Goal: Use online tool/utility: Utilize a website feature to perform a specific function

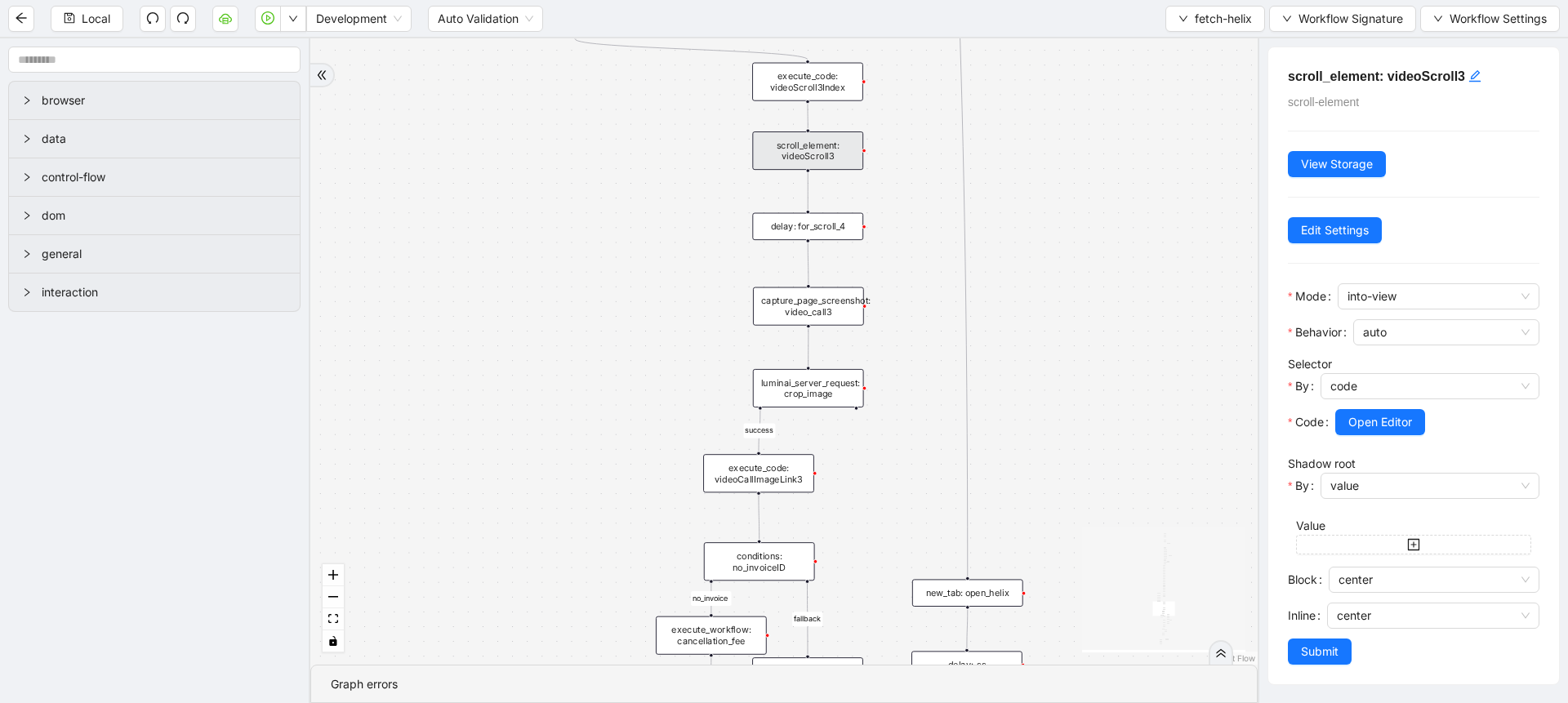
click at [922, 236] on div "success fallback no_invoice fallback success has_apptID clinical_note_present f…" at bounding box center [784, 352] width 947 height 627
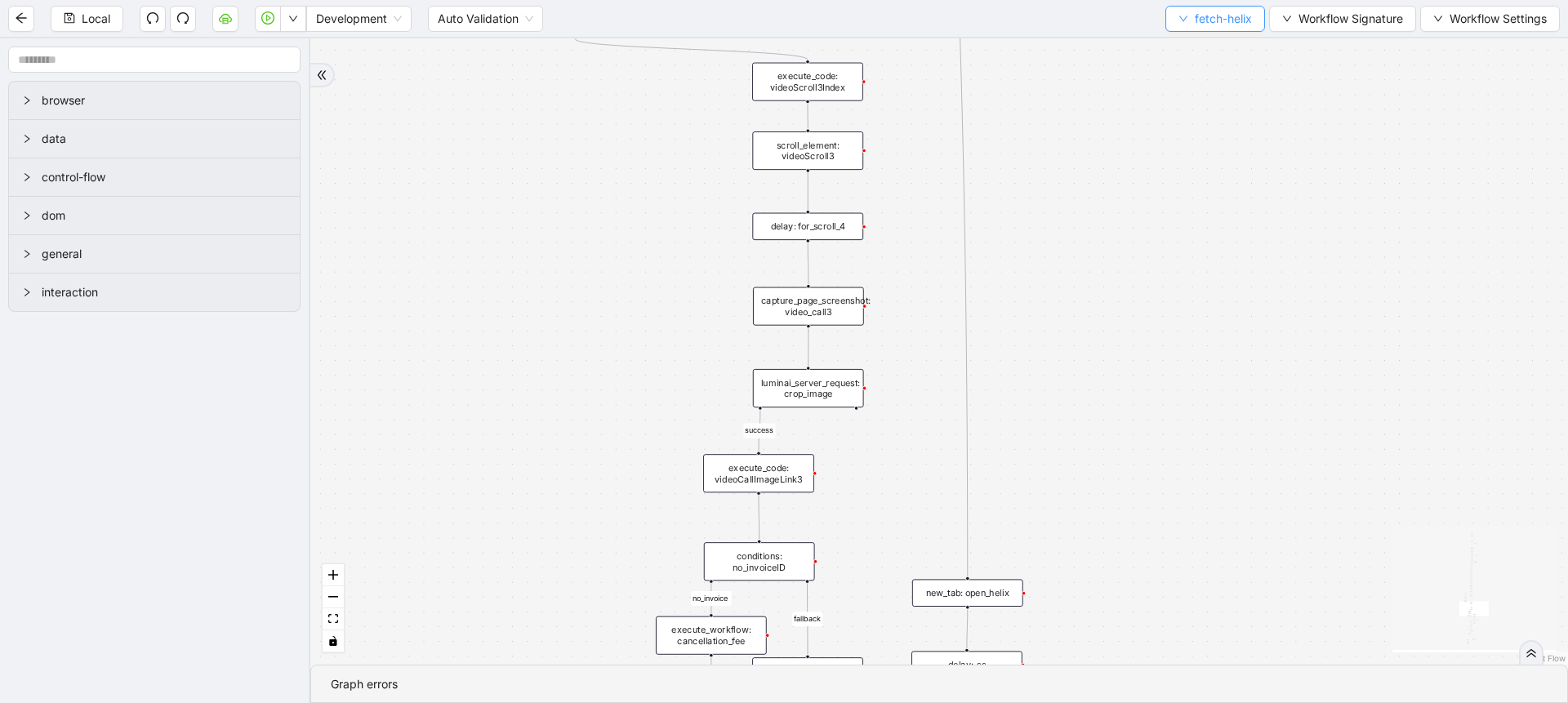
click at [1203, 23] on span "fetch-helix" at bounding box center [1223, 18] width 57 height 18
click at [1195, 55] on span "Select" at bounding box center [1213, 50] width 74 height 18
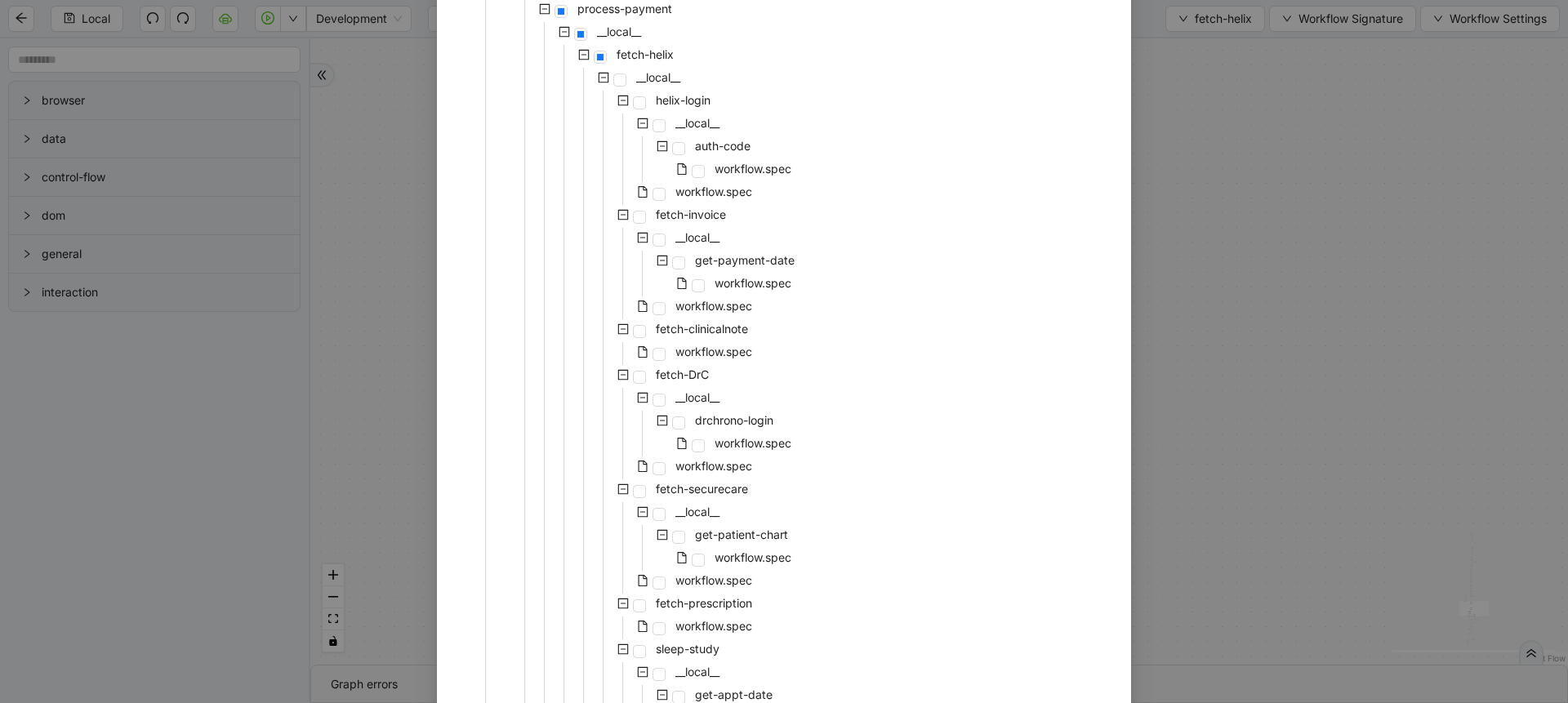
scroll to position [267, 0]
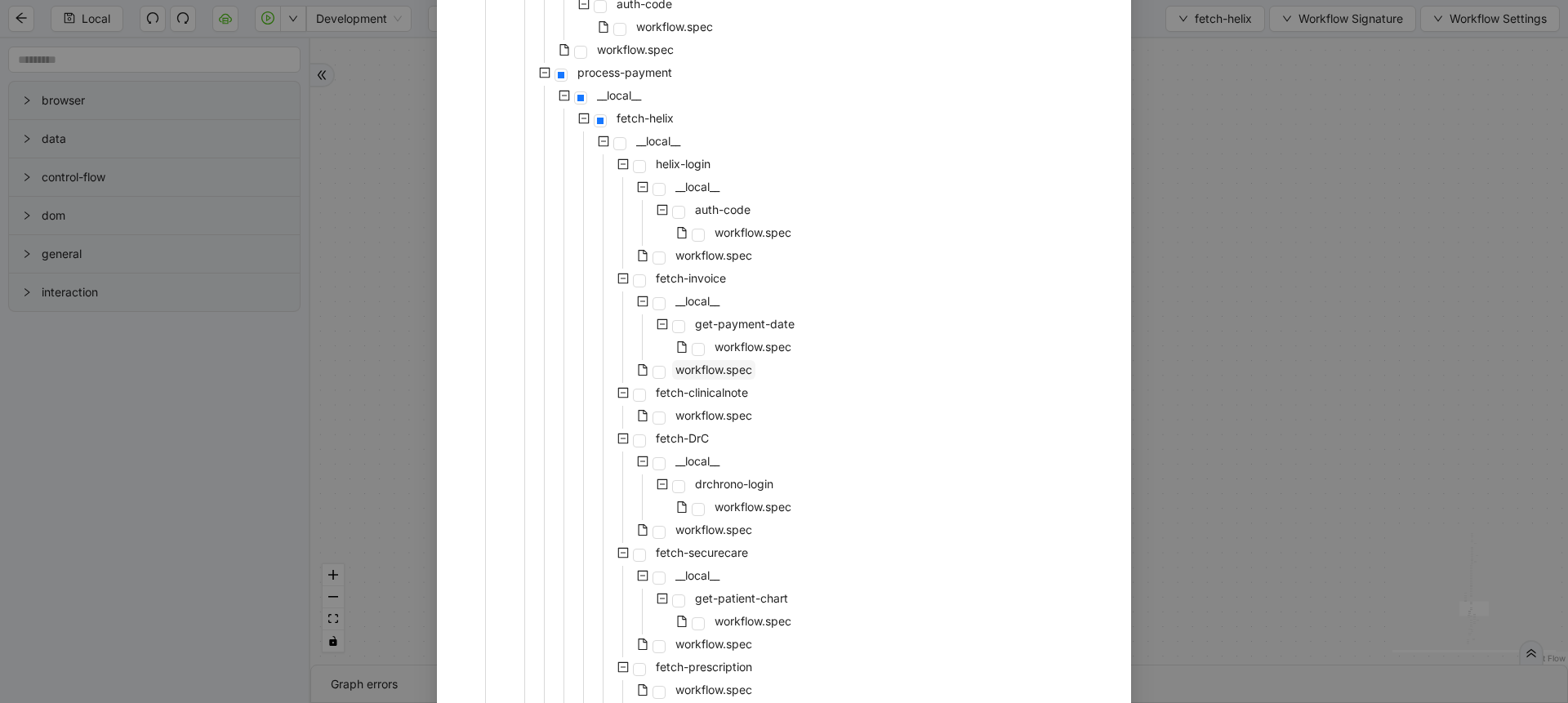
click at [703, 360] on span "workflow.spec" at bounding box center [713, 369] width 84 height 20
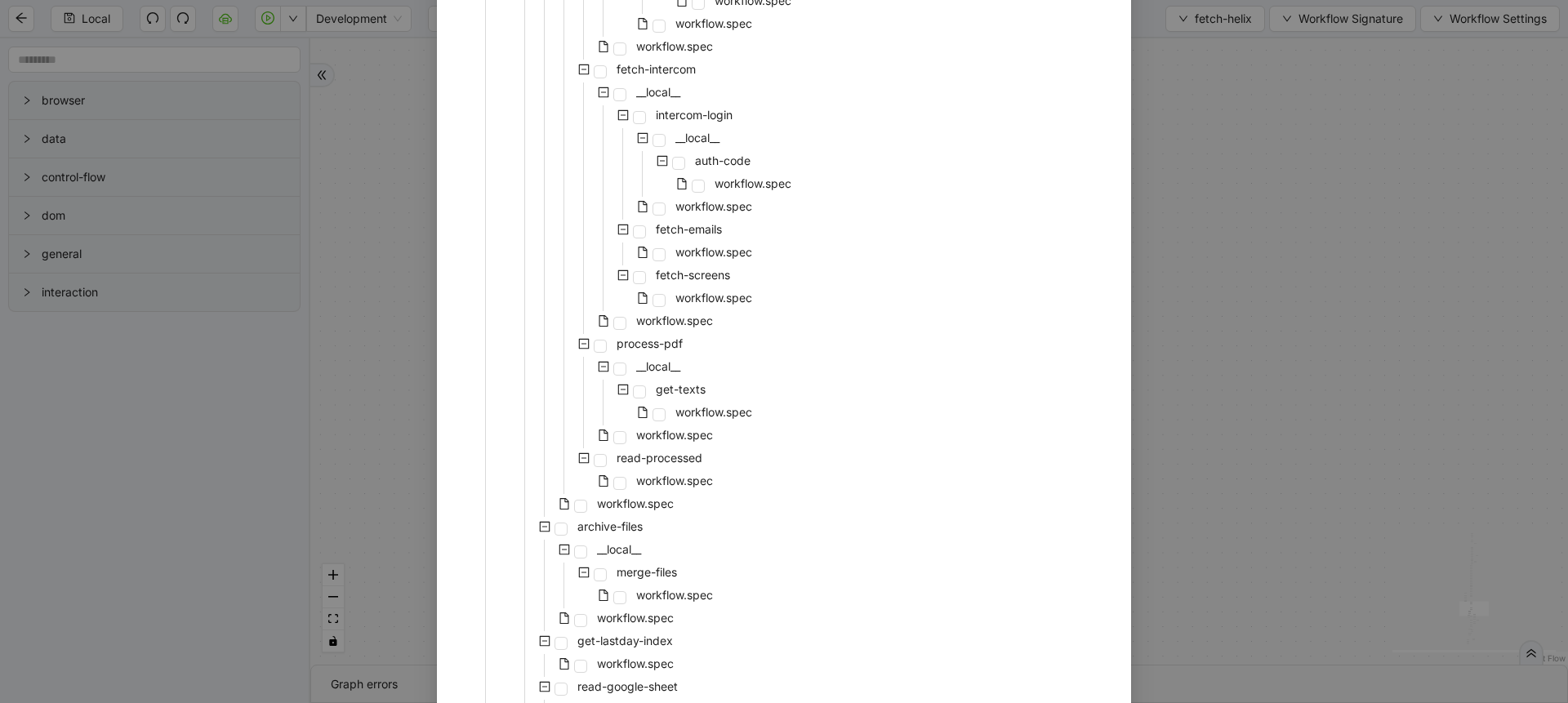
scroll to position [1528, 0]
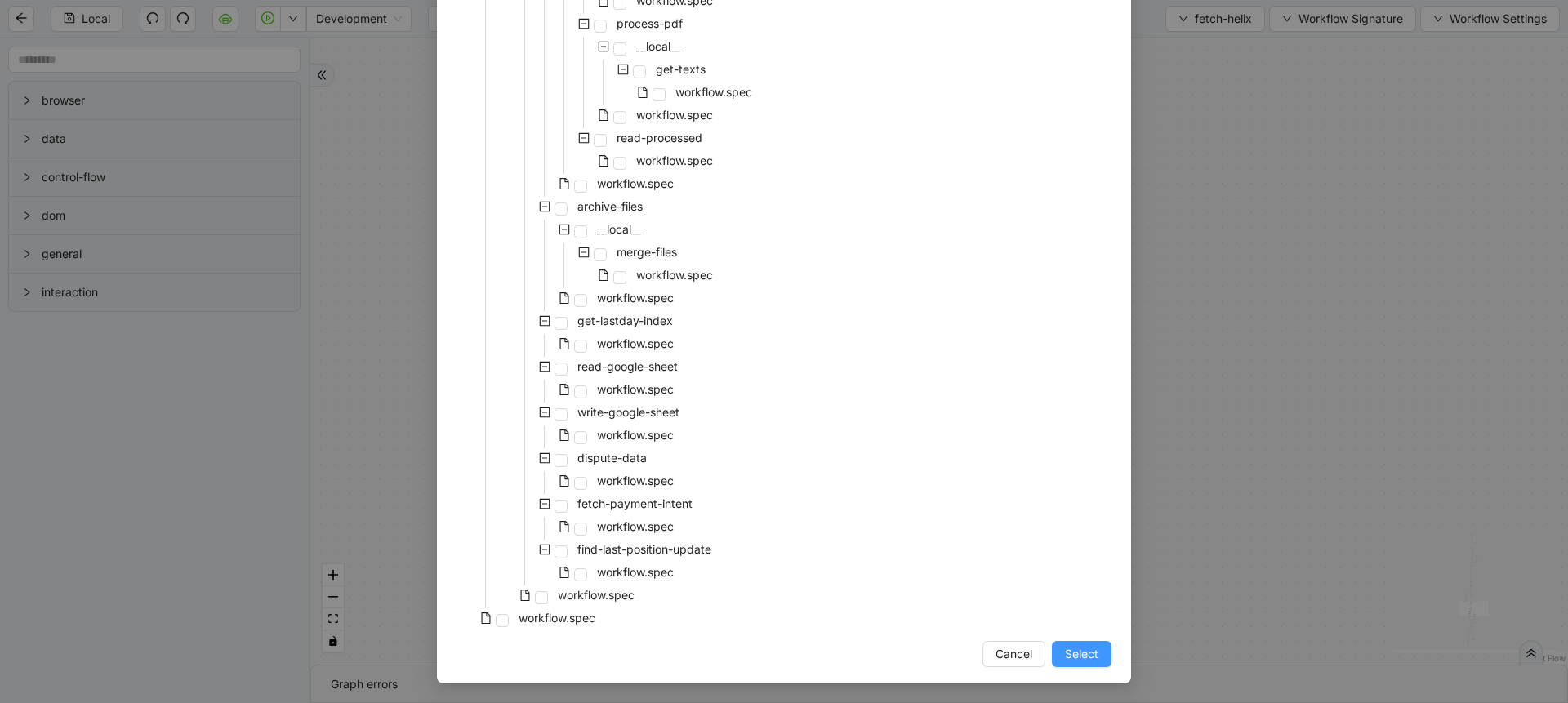
click at [1065, 657] on span "Select" at bounding box center [1082, 654] width 34 height 18
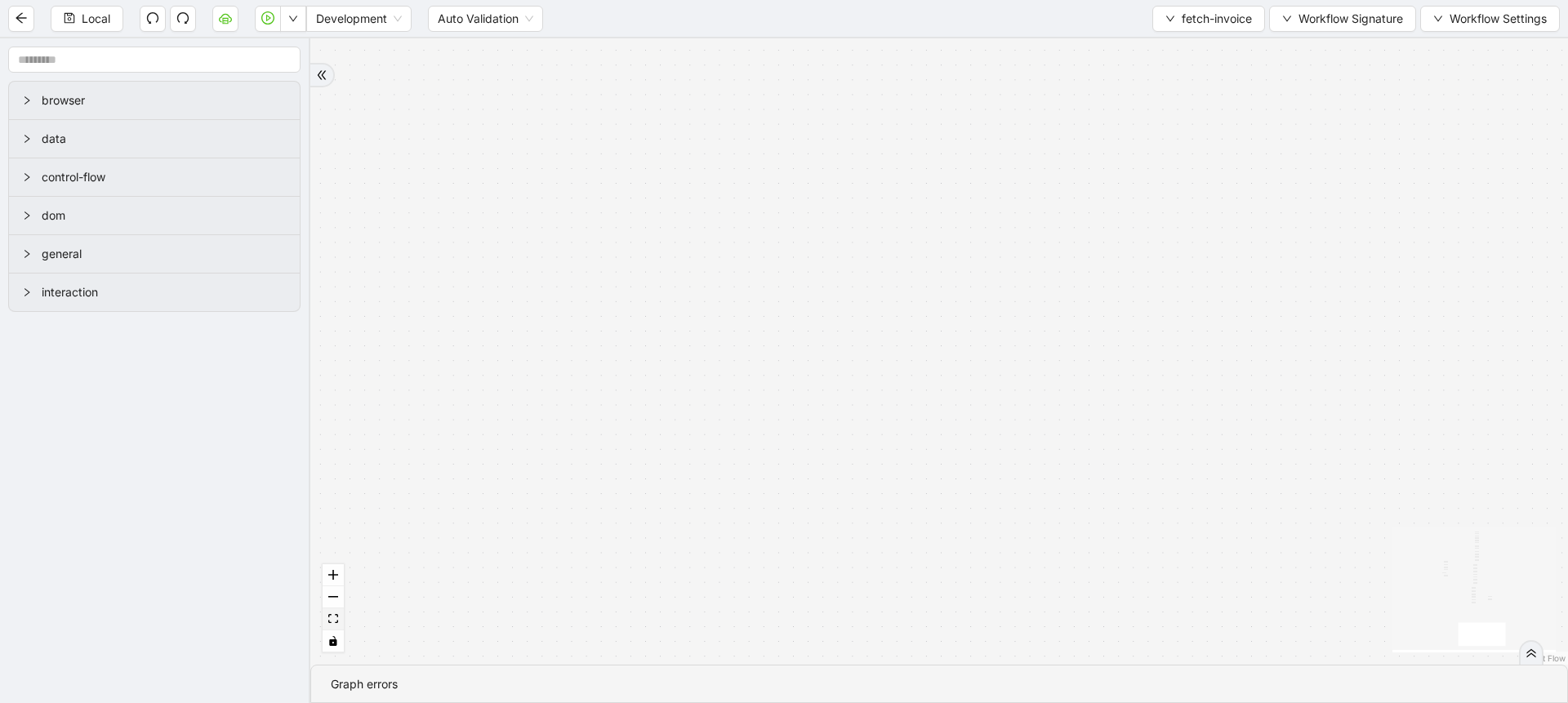
click at [330, 613] on button "fit view" at bounding box center [333, 619] width 22 height 22
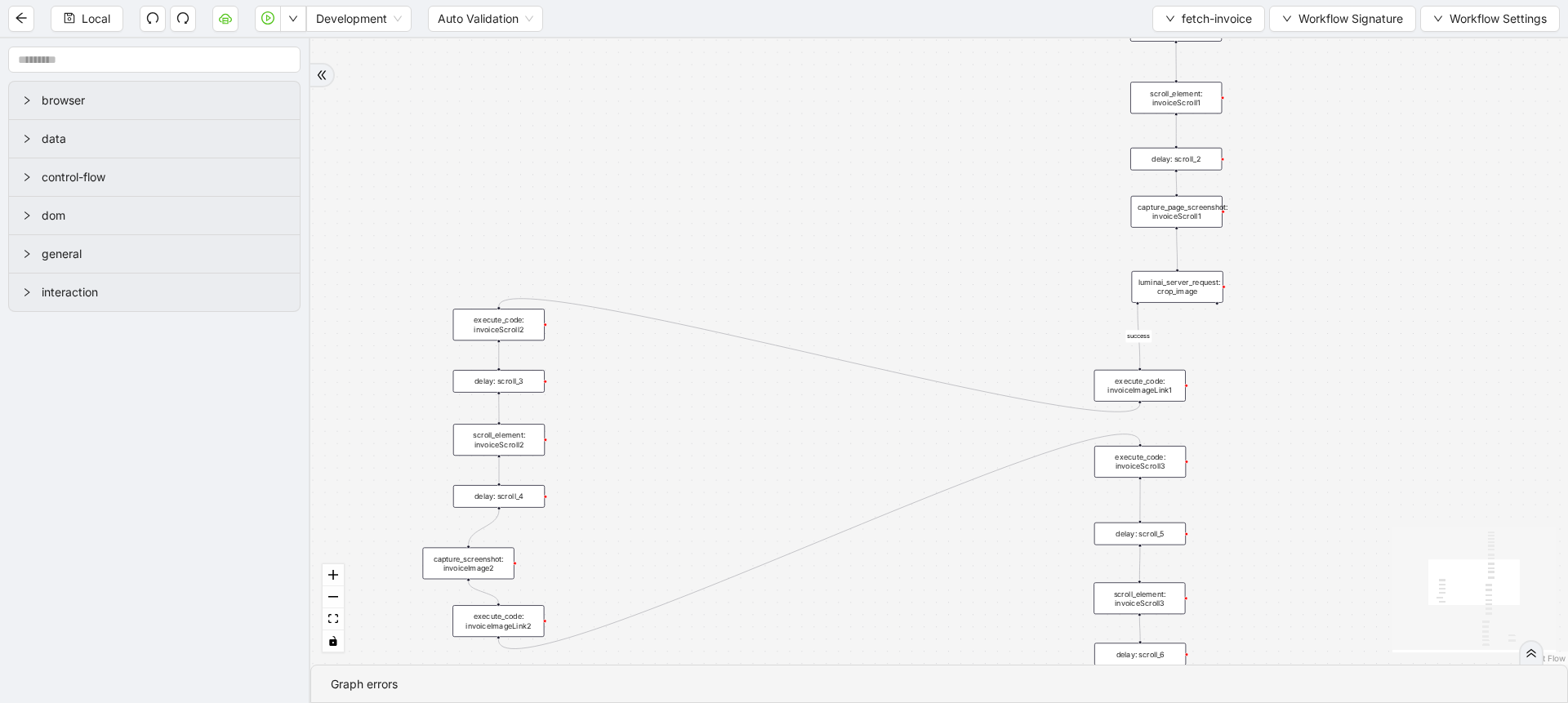
drag, startPoint x: 840, startPoint y: 211, endPoint x: 704, endPoint y: 368, distance: 207.7
click at [704, 368] on div "success success trigger new_tab: invoice delay: for_invoice wait_until_loaded: …" at bounding box center [939, 352] width 1258 height 627
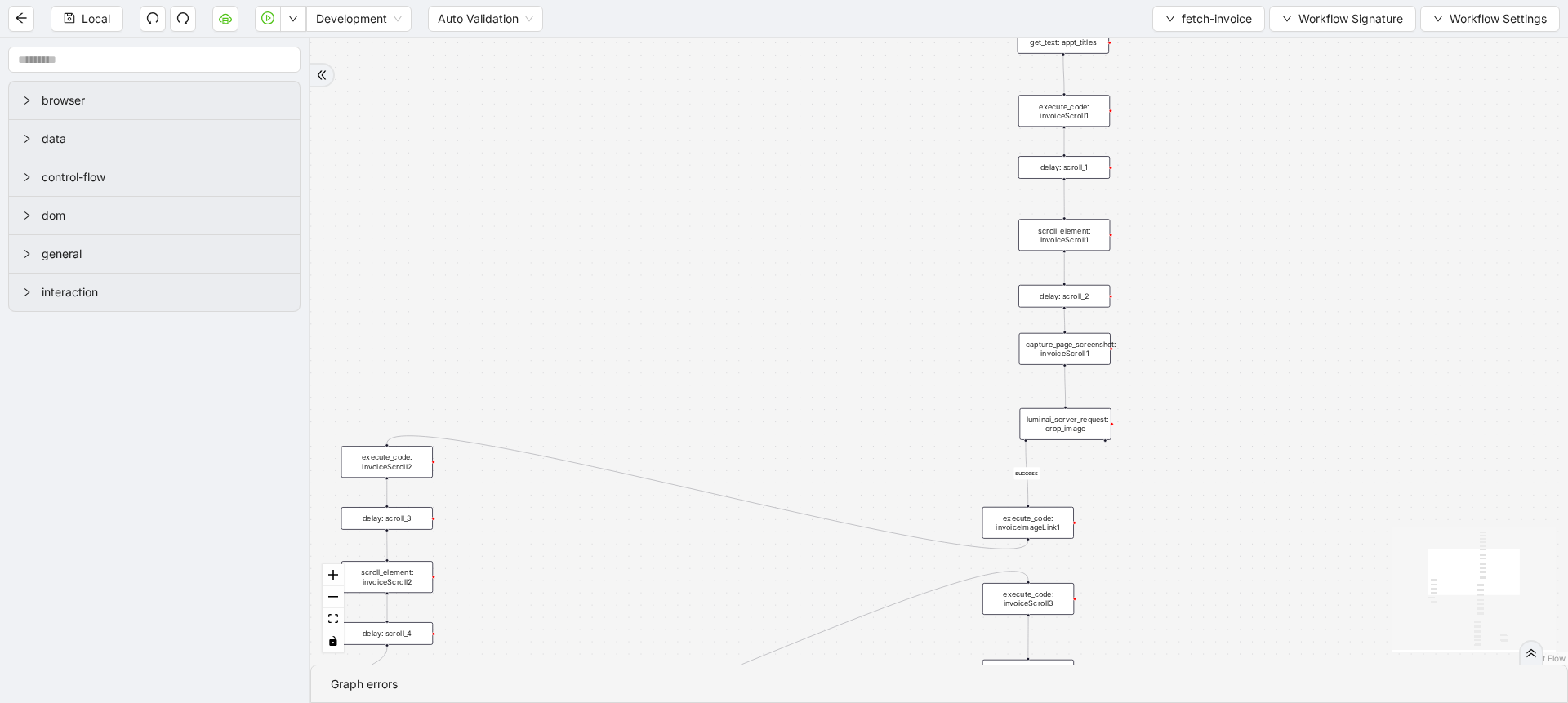
click at [806, 227] on div "success success trigger new_tab: invoice delay: for_invoice wait_until_loaded: …" at bounding box center [939, 352] width 1258 height 627
drag, startPoint x: 755, startPoint y: 251, endPoint x: 584, endPoint y: 471, distance: 278.6
click at [584, 471] on div "success success trigger new_tab: invoice delay: for_invoice wait_until_loaded: …" at bounding box center [939, 352] width 1258 height 627
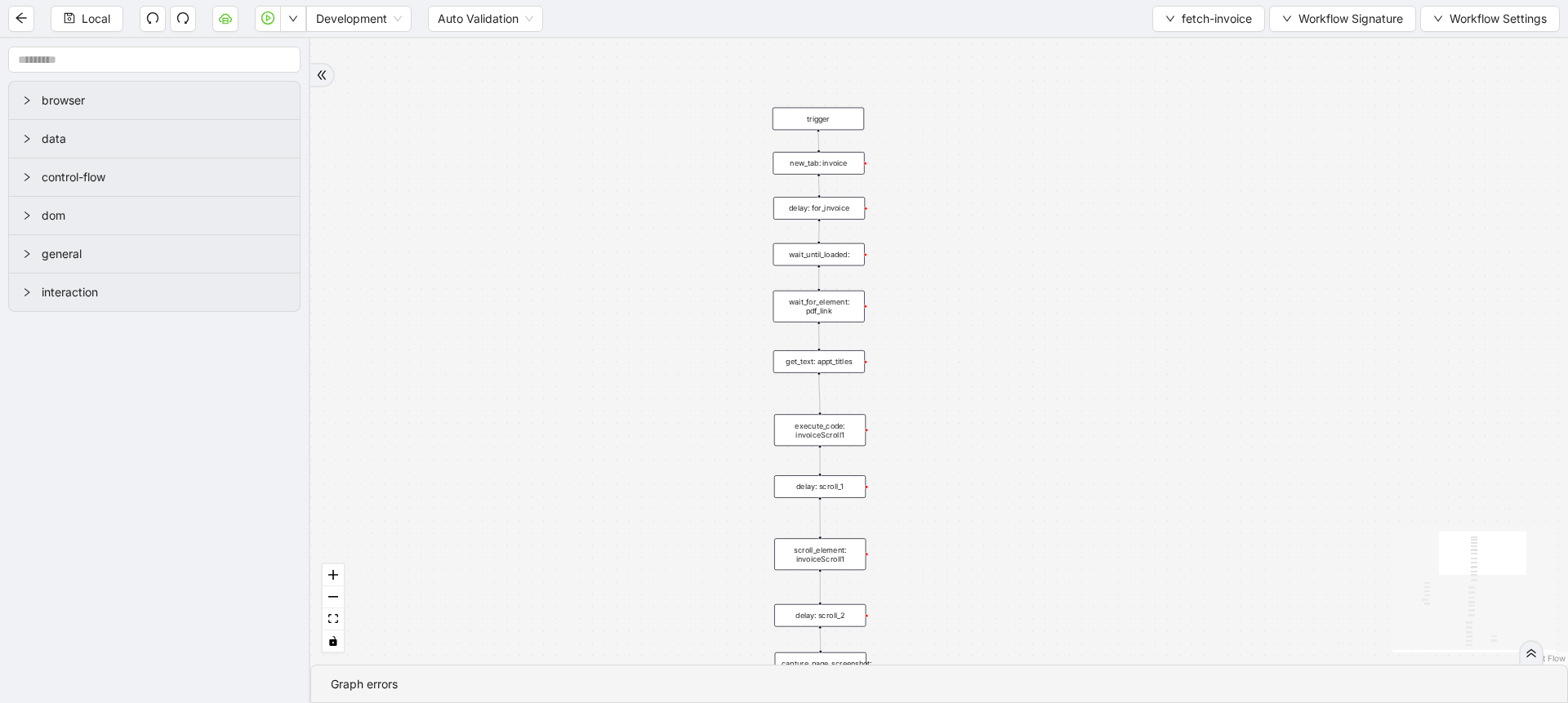
drag, startPoint x: 741, startPoint y: 177, endPoint x: 605, endPoint y: 428, distance: 285.5
click at [605, 428] on div "success success trigger new_tab: invoice delay: for_invoice wait_until_loaded: …" at bounding box center [939, 352] width 1258 height 627
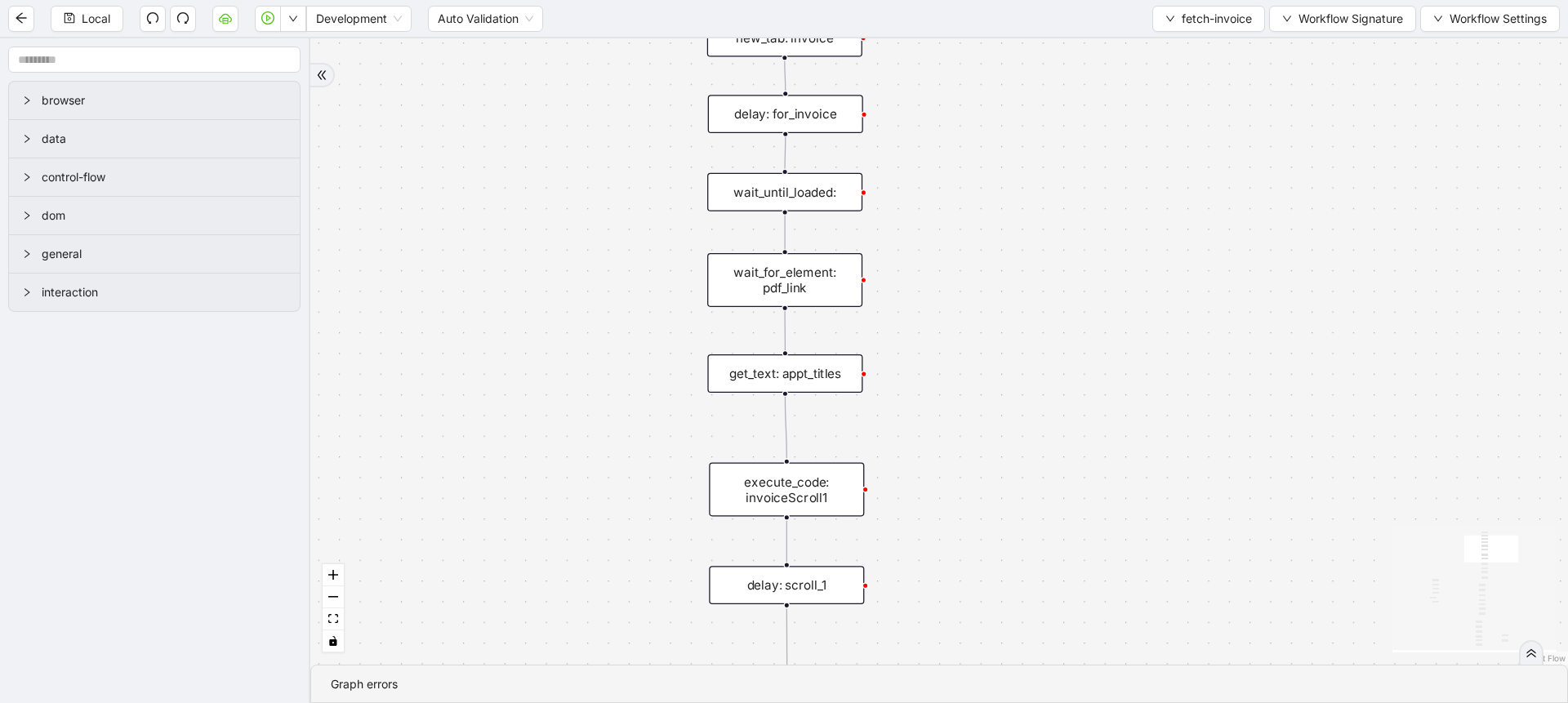
drag, startPoint x: 632, startPoint y: 452, endPoint x: 574, endPoint y: 264, distance: 196.7
click at [574, 264] on div "success success trigger new_tab: invoice delay: for_invoice wait_until_loaded: …" at bounding box center [939, 352] width 1258 height 627
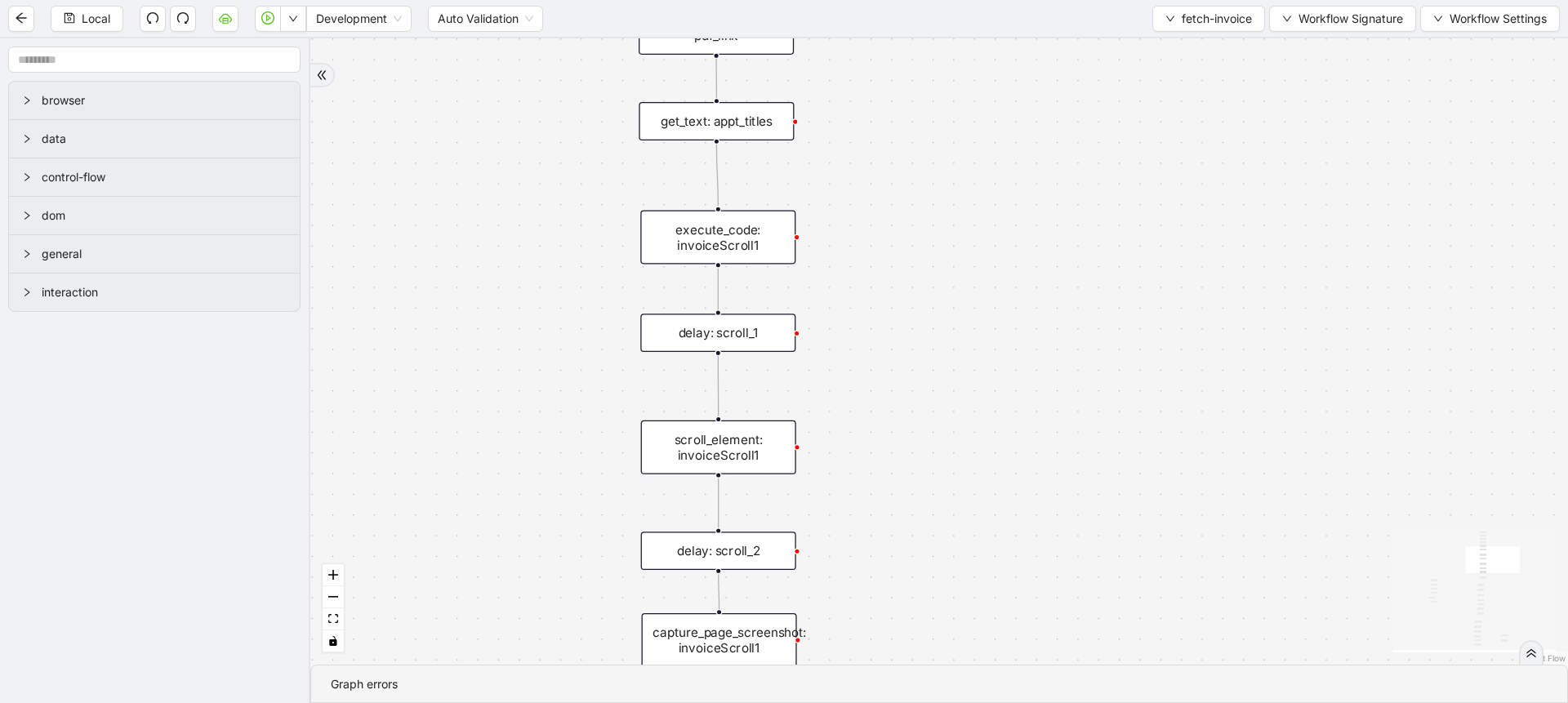
drag, startPoint x: 603, startPoint y: 544, endPoint x: 536, endPoint y: 297, distance: 255.9
click at [536, 297] on div "success success trigger new_tab: invoice delay: for_invoice wait_until_loaded: …" at bounding box center [939, 352] width 1258 height 627
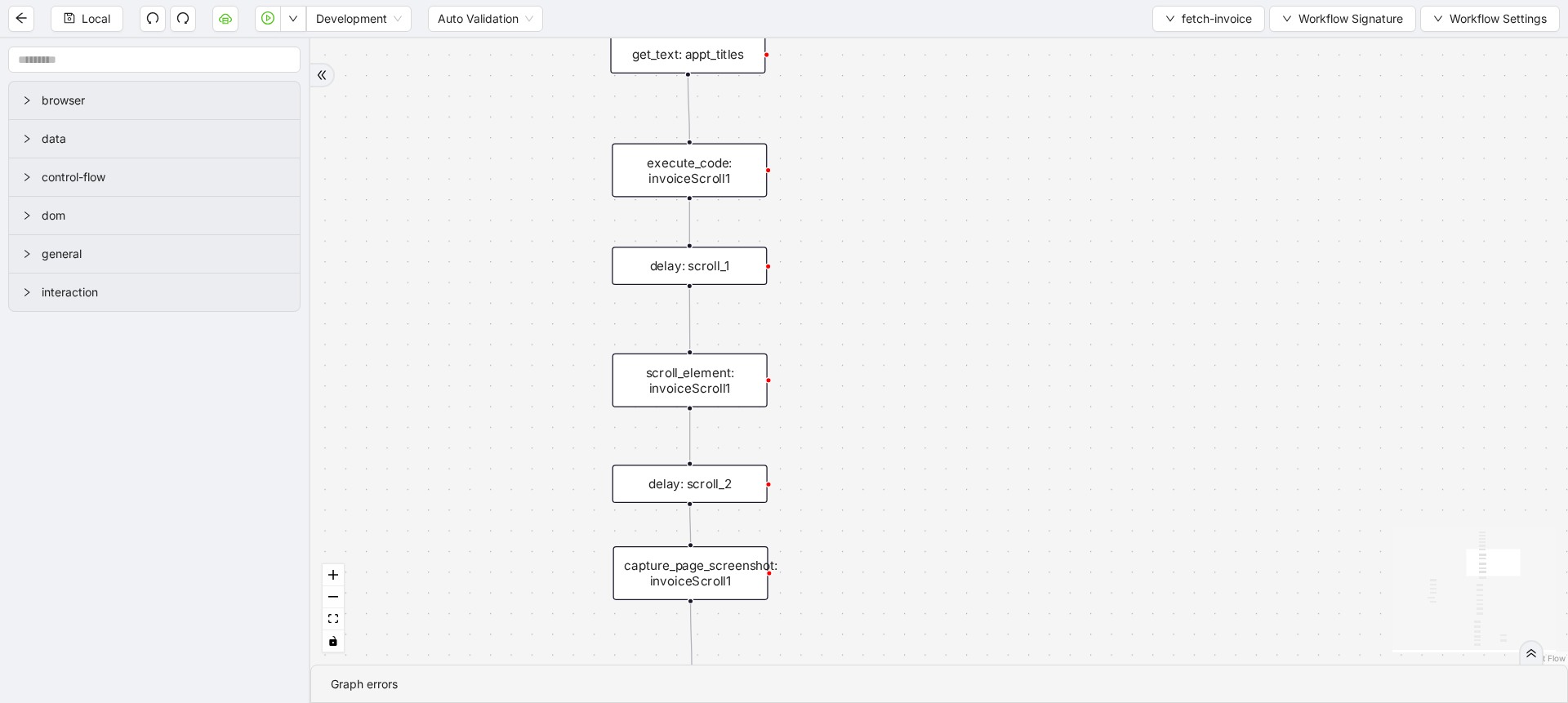
drag, startPoint x: 562, startPoint y: 500, endPoint x: 534, endPoint y: 432, distance: 73.5
click at [534, 432] on div "success success trigger new_tab: invoice delay: for_invoice wait_until_loaded: …" at bounding box center [939, 352] width 1258 height 627
click at [661, 395] on div "scroll_element: invoiceScroll1" at bounding box center [690, 380] width 155 height 54
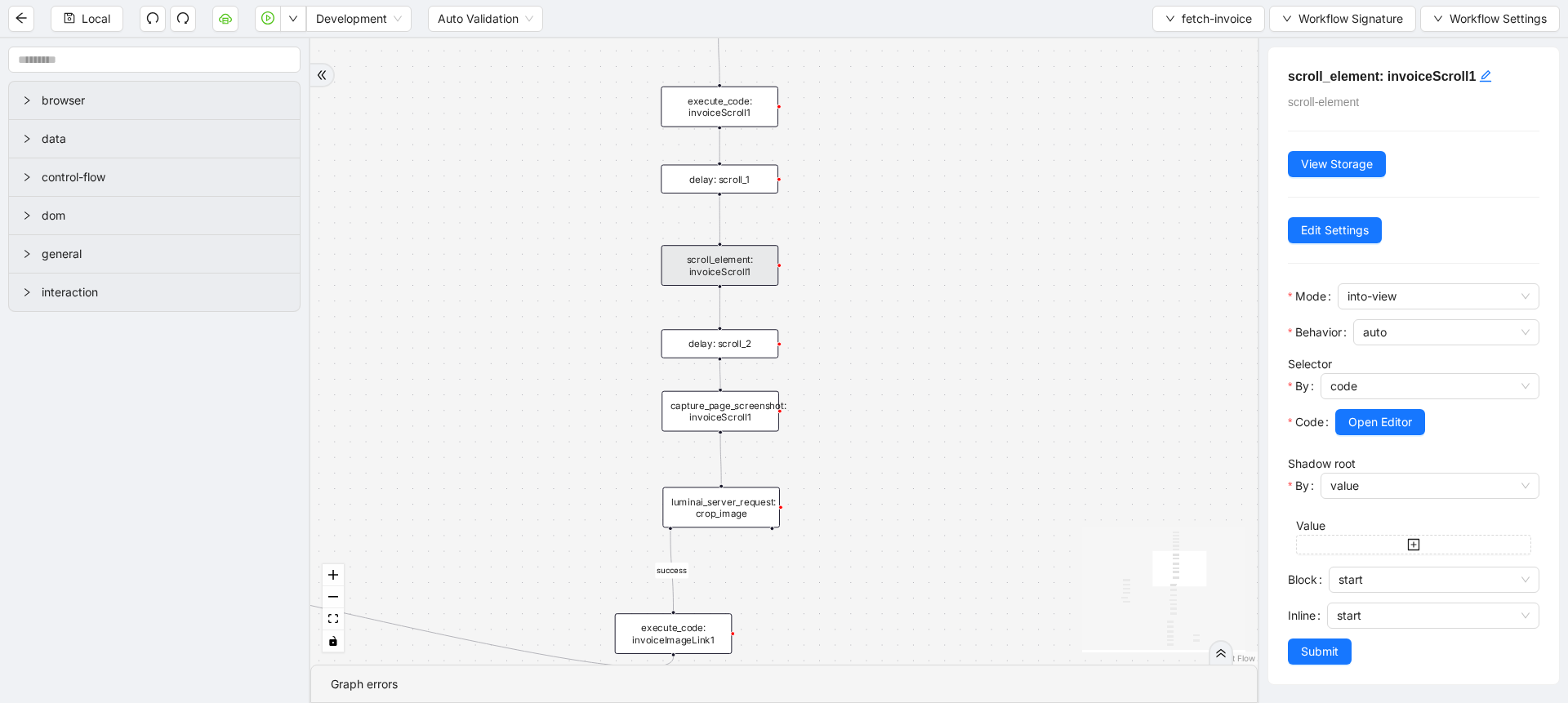
drag, startPoint x: 920, startPoint y: 337, endPoint x: 884, endPoint y: 119, distance: 221.0
click at [884, 119] on div "success success trigger new_tab: invoice delay: for_invoice wait_until_loaded: …" at bounding box center [784, 352] width 947 height 627
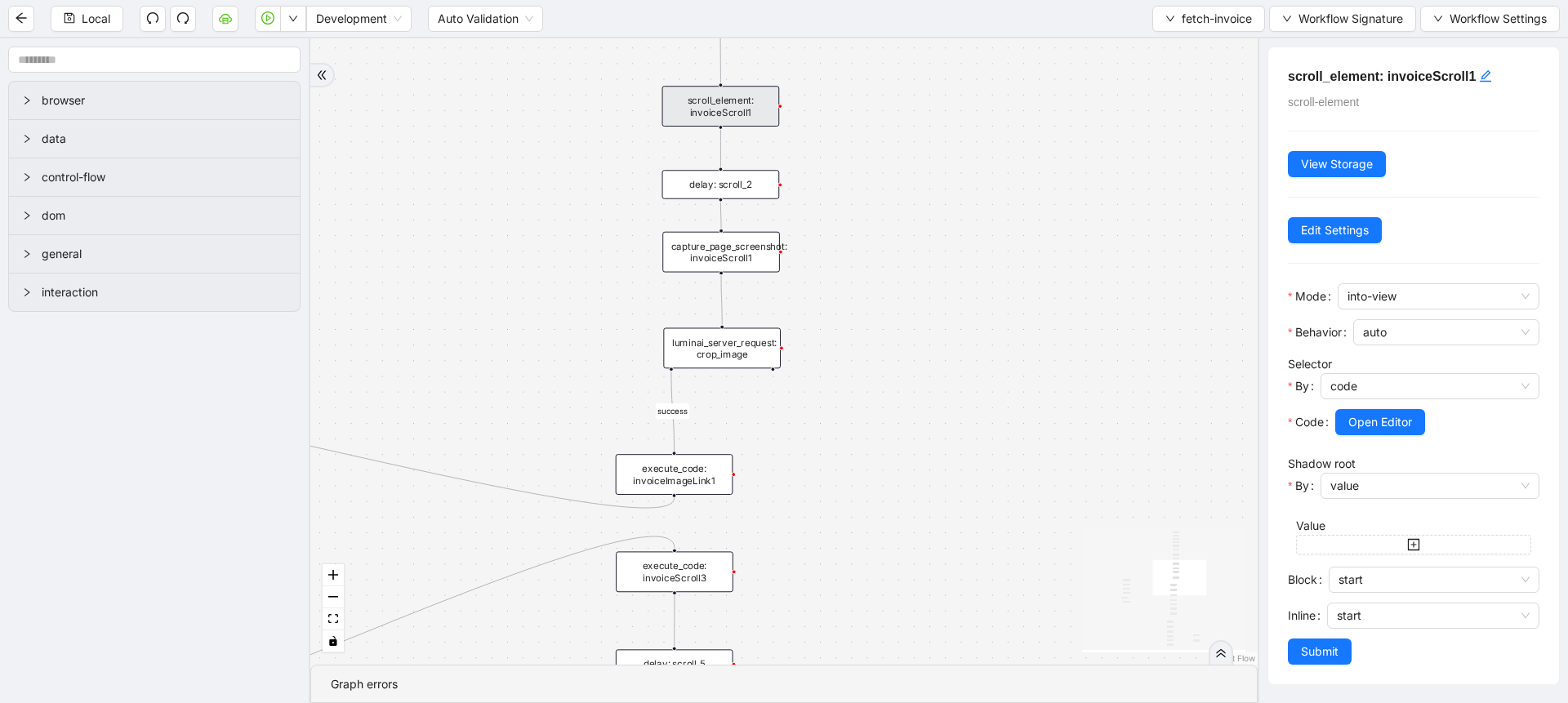
drag, startPoint x: 889, startPoint y: 394, endPoint x: 910, endPoint y: 297, distance: 99.2
click at [910, 297] on div "success success trigger new_tab: invoice delay: for_invoice wait_until_loaded: …" at bounding box center [784, 352] width 947 height 627
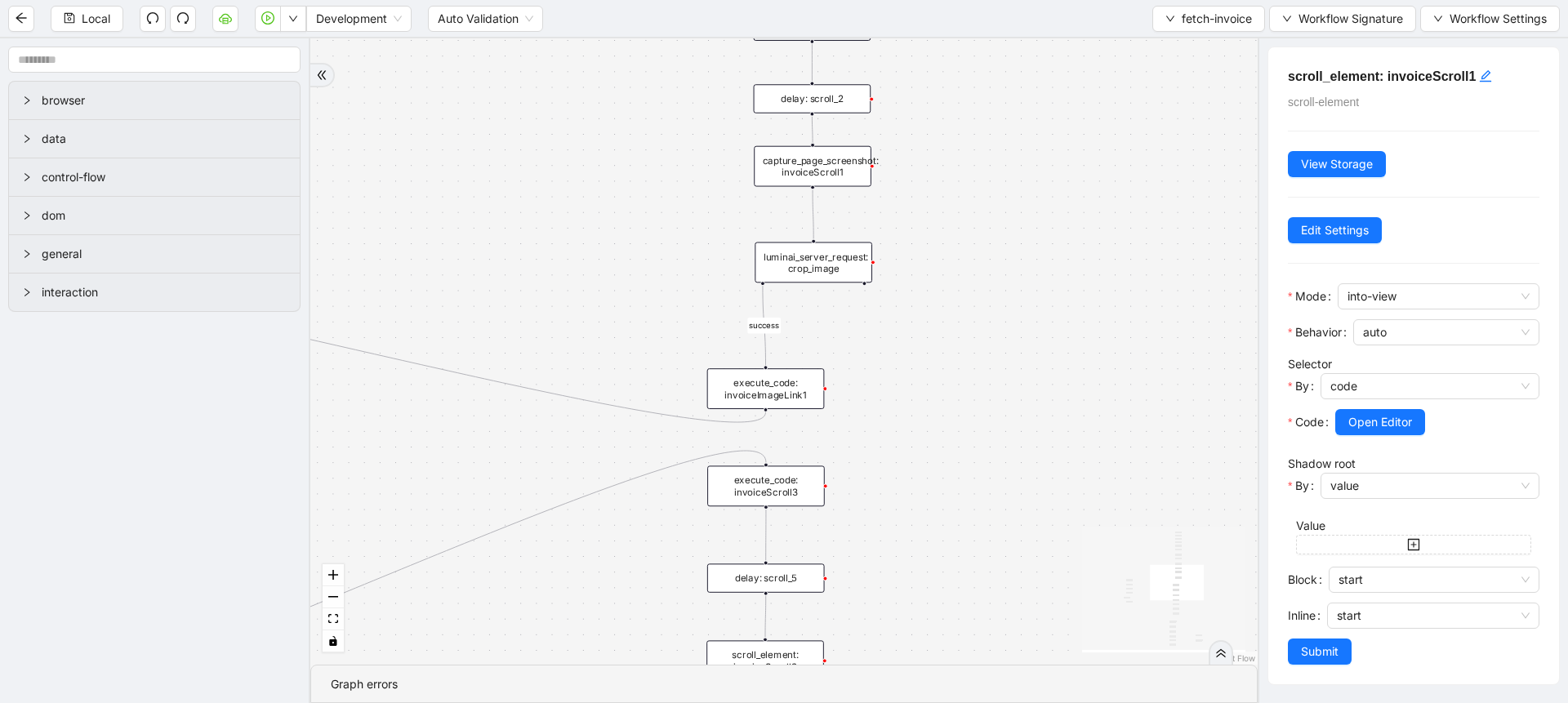
drag, startPoint x: 884, startPoint y: 320, endPoint x: 1068, endPoint y: 264, distance: 192.3
click at [1068, 264] on div "success success trigger new_tab: invoice delay: for_invoice wait_until_loaded: …" at bounding box center [784, 352] width 947 height 627
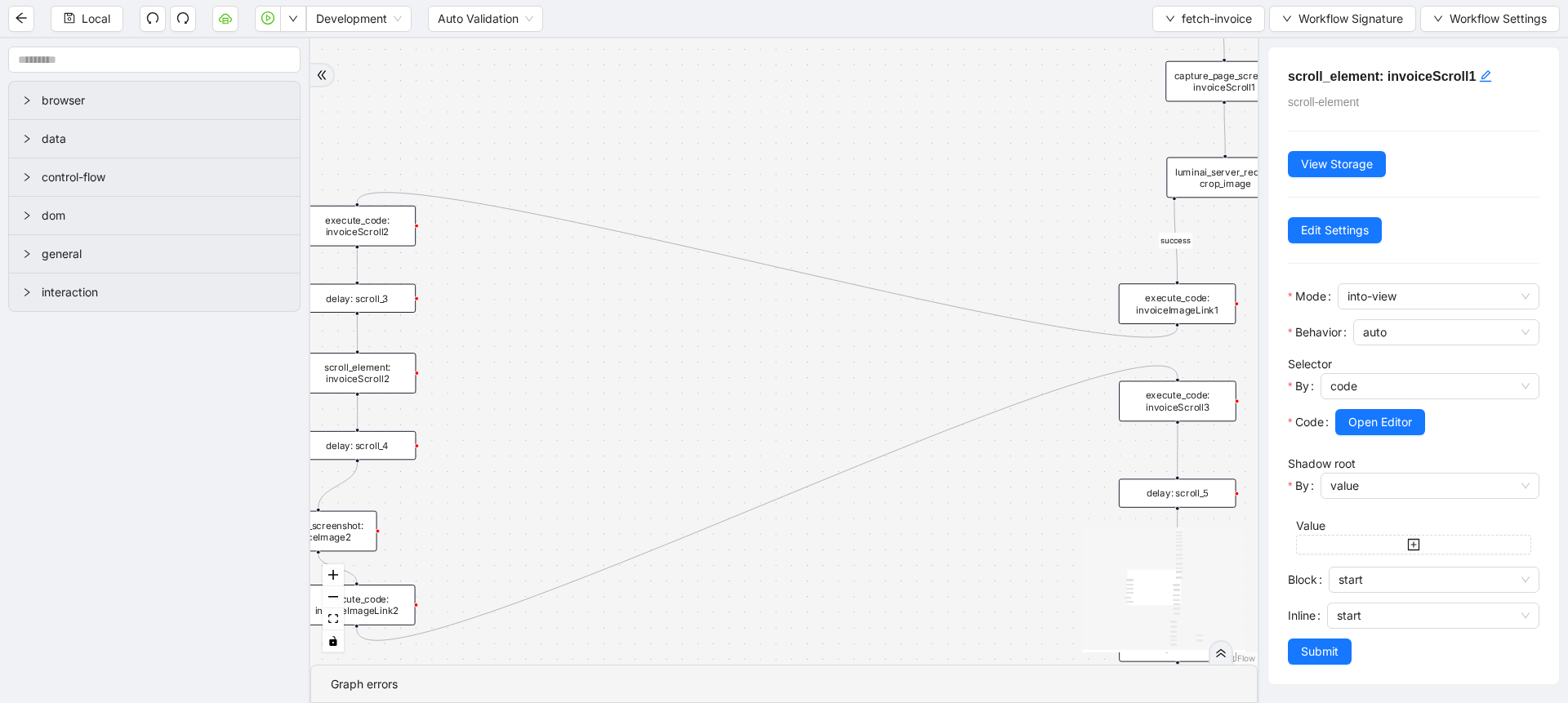
drag, startPoint x: 544, startPoint y: 390, endPoint x: 990, endPoint y: 297, distance: 455.6
click at [990, 297] on div "success success trigger new_tab: invoice delay: for_invoice wait_until_loaded: …" at bounding box center [784, 352] width 947 height 627
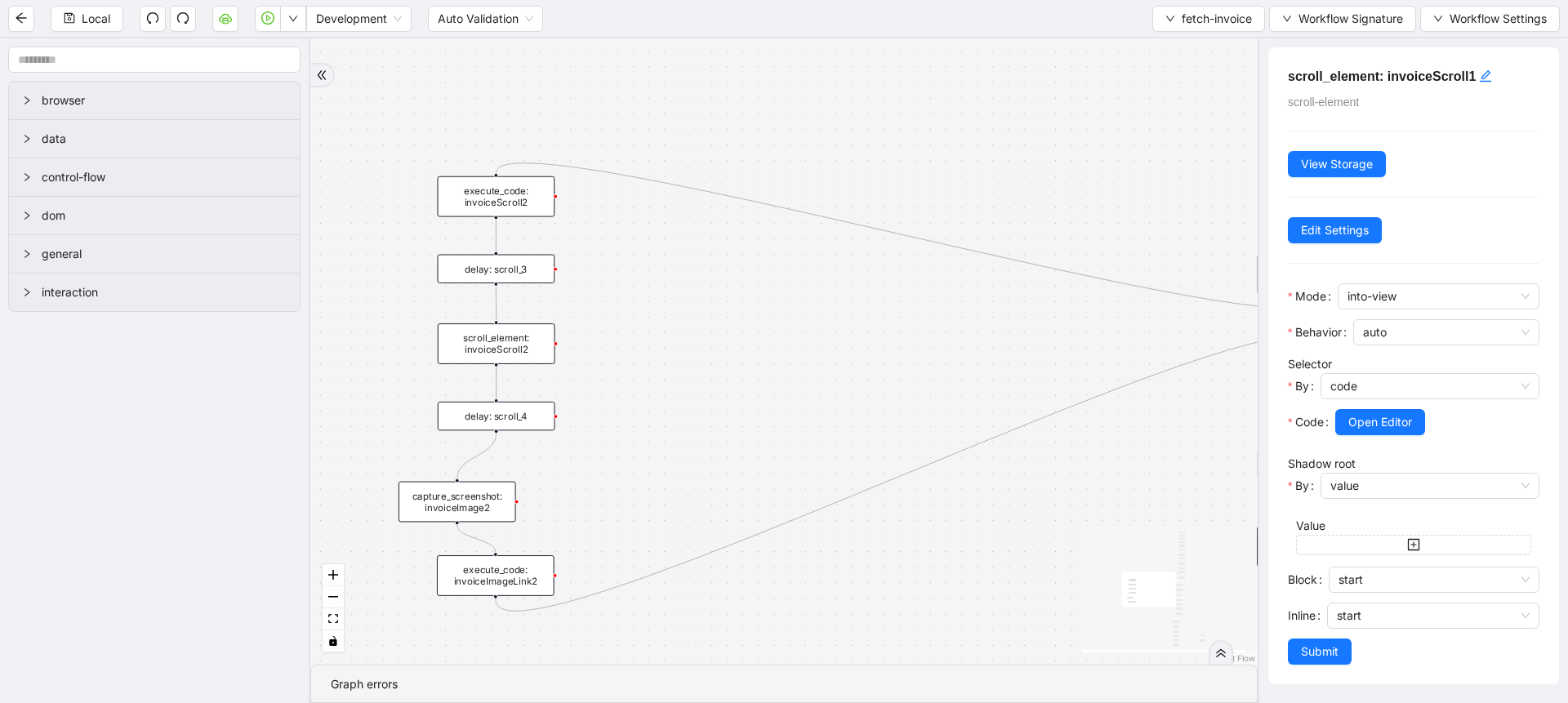
click at [509, 345] on div "scroll_element: invoiceScroll2" at bounding box center [496, 343] width 117 height 40
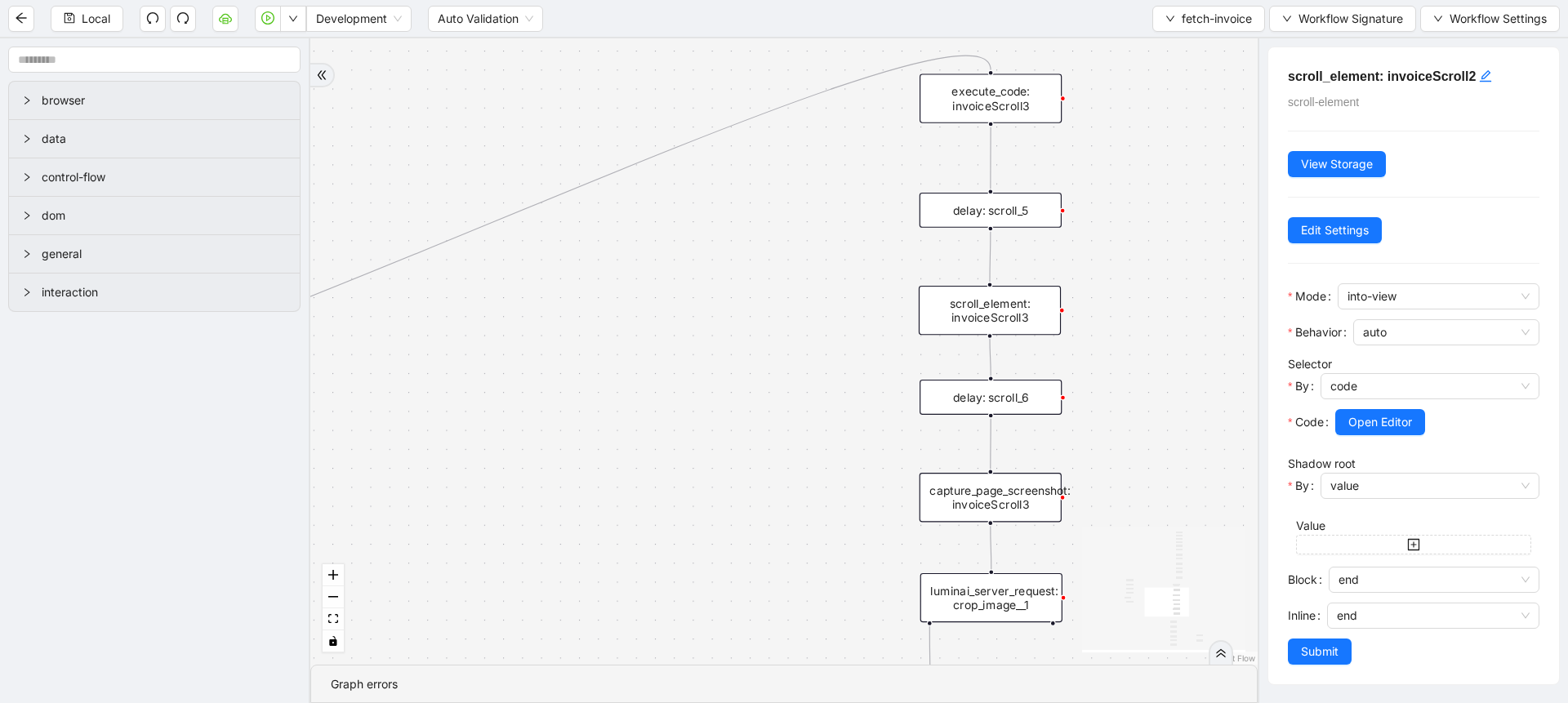
drag, startPoint x: 955, startPoint y: 401, endPoint x: 632, endPoint y: 320, distance: 333.0
click at [632, 320] on div "success success trigger new_tab: invoice delay: for_invoice wait_until_loaded: …" at bounding box center [784, 352] width 947 height 627
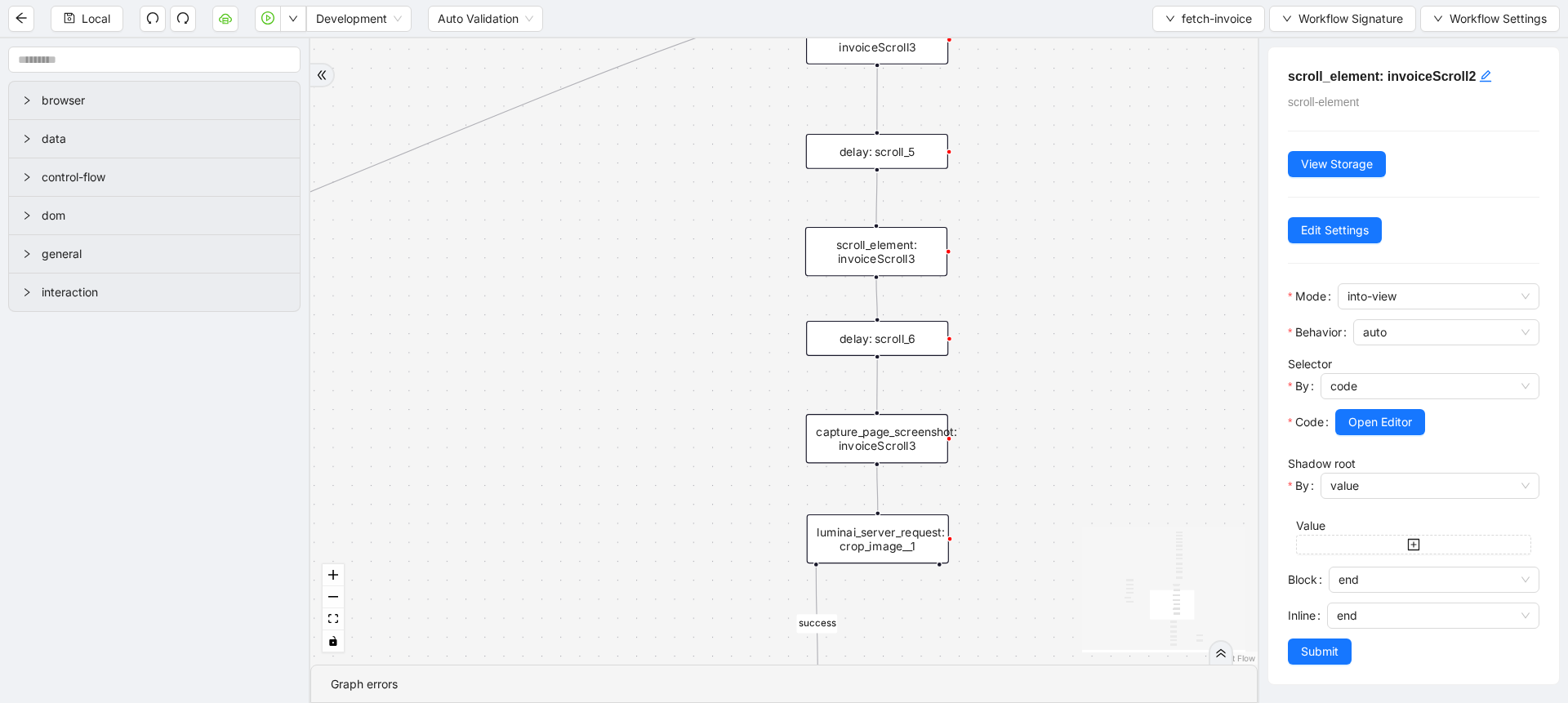
drag, startPoint x: 683, startPoint y: 426, endPoint x: 580, endPoint y: 372, distance: 116.3
click at [580, 372] on div "success success trigger new_tab: invoice delay: for_invoice wait_until_loaded: …" at bounding box center [784, 352] width 947 height 627
click at [893, 258] on div "scroll_element: invoiceScroll3" at bounding box center [876, 252] width 142 height 49
drag, startPoint x: 1161, startPoint y: 36, endPoint x: 1186, endPoint y: 23, distance: 28.2
click at [1186, 23] on div "Local Development Auto Validation fetch-invoice Workflow Signature Workflow Set…" at bounding box center [784, 18] width 1568 height 37
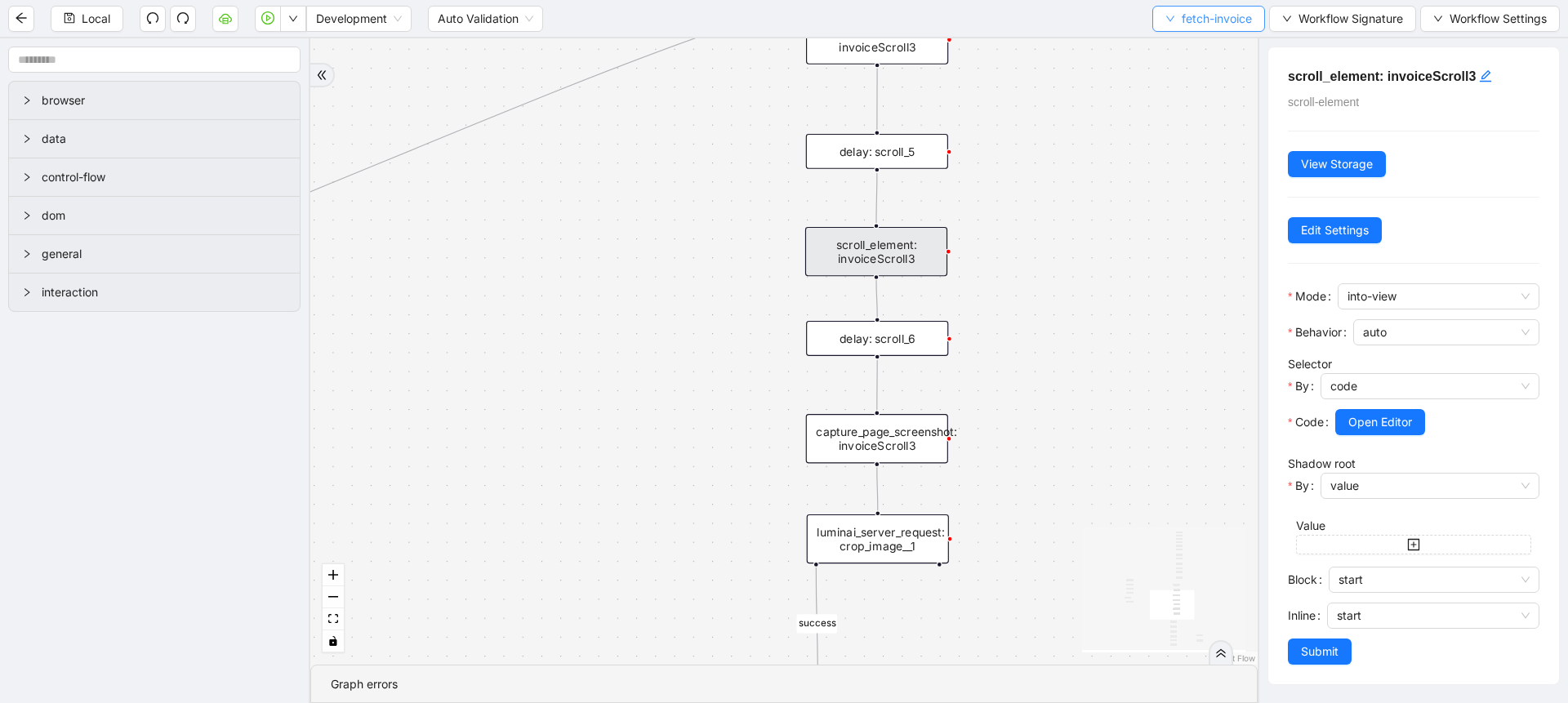
click at [1186, 23] on span "fetch-invoice" at bounding box center [1217, 18] width 70 height 18
click at [1180, 47] on span "Select" at bounding box center [1206, 50] width 87 height 18
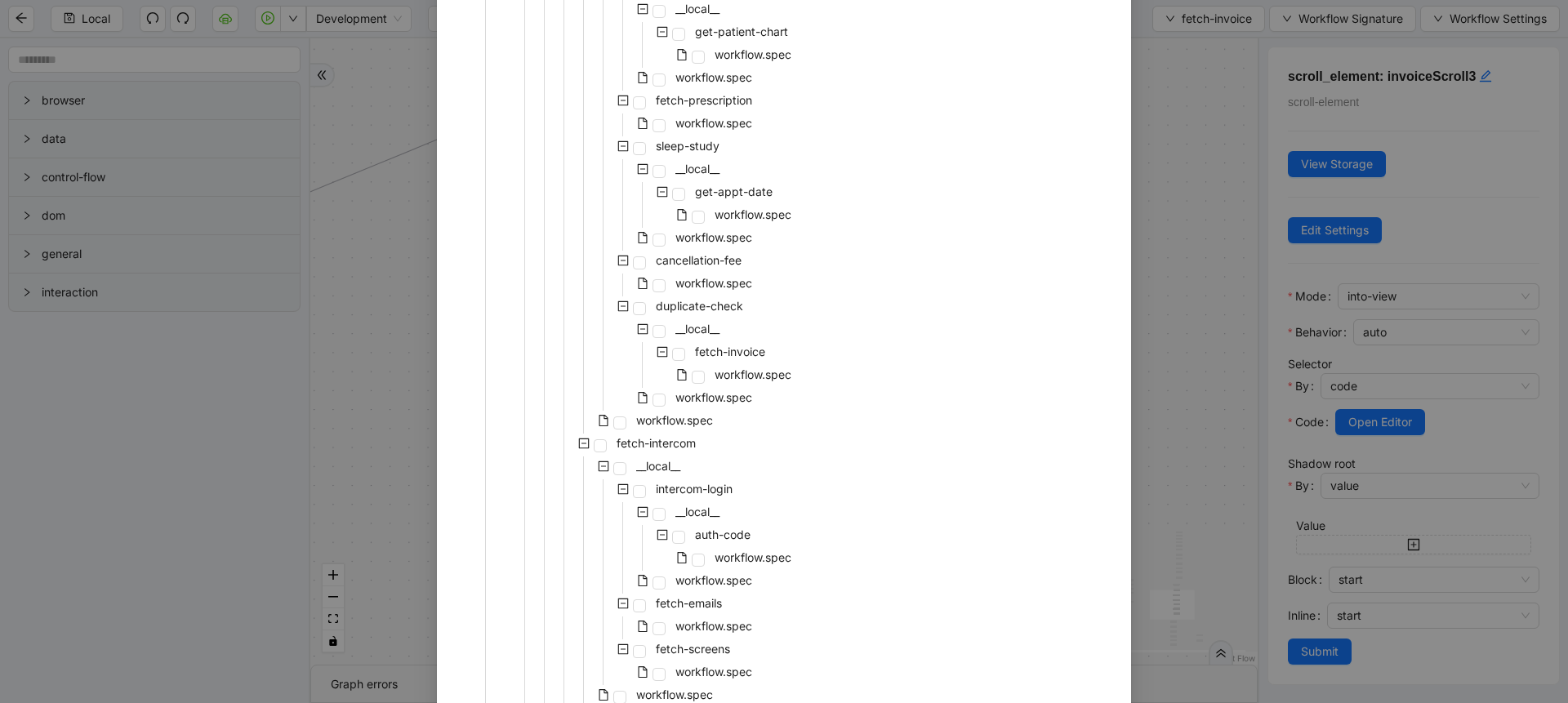
scroll to position [625, 0]
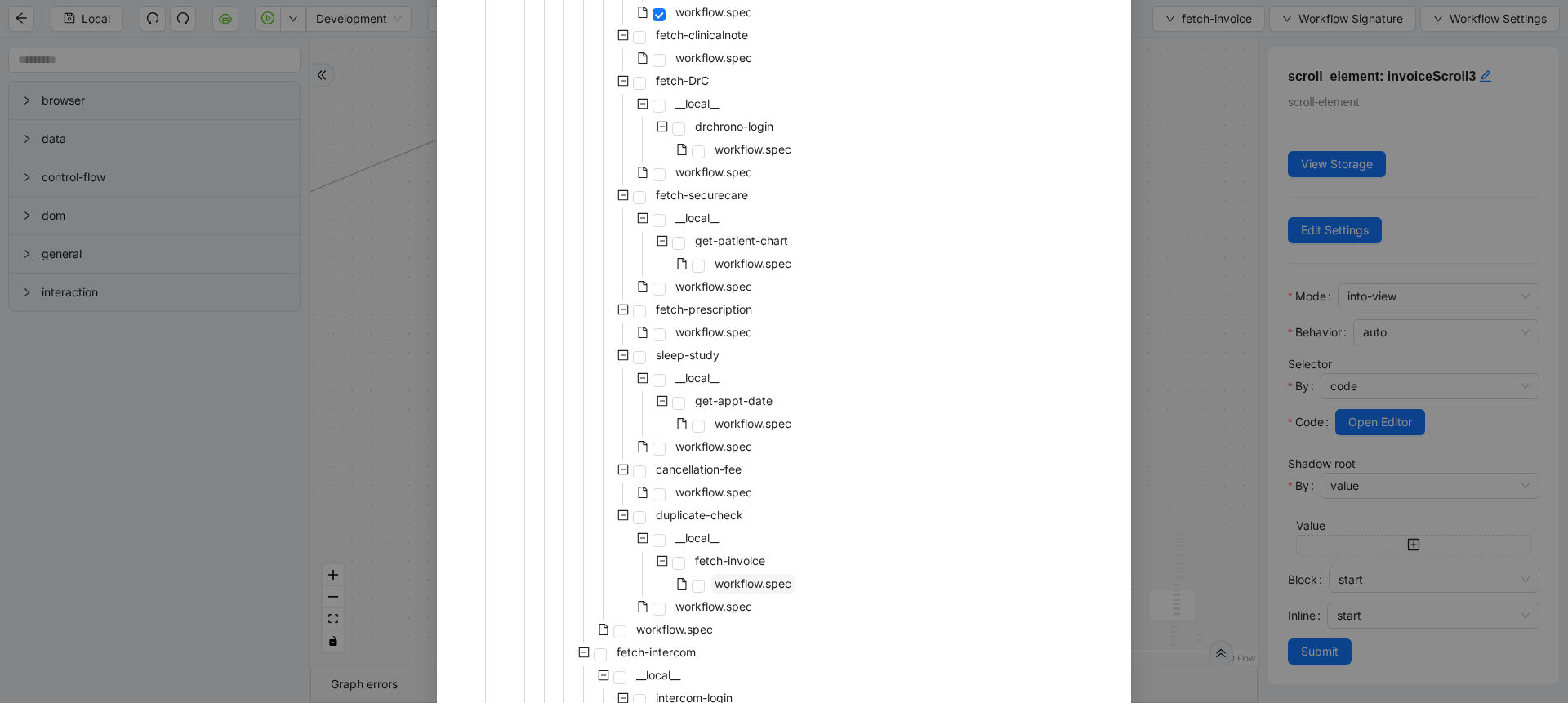
click at [764, 584] on span "workflow.spec" at bounding box center [753, 584] width 77 height 14
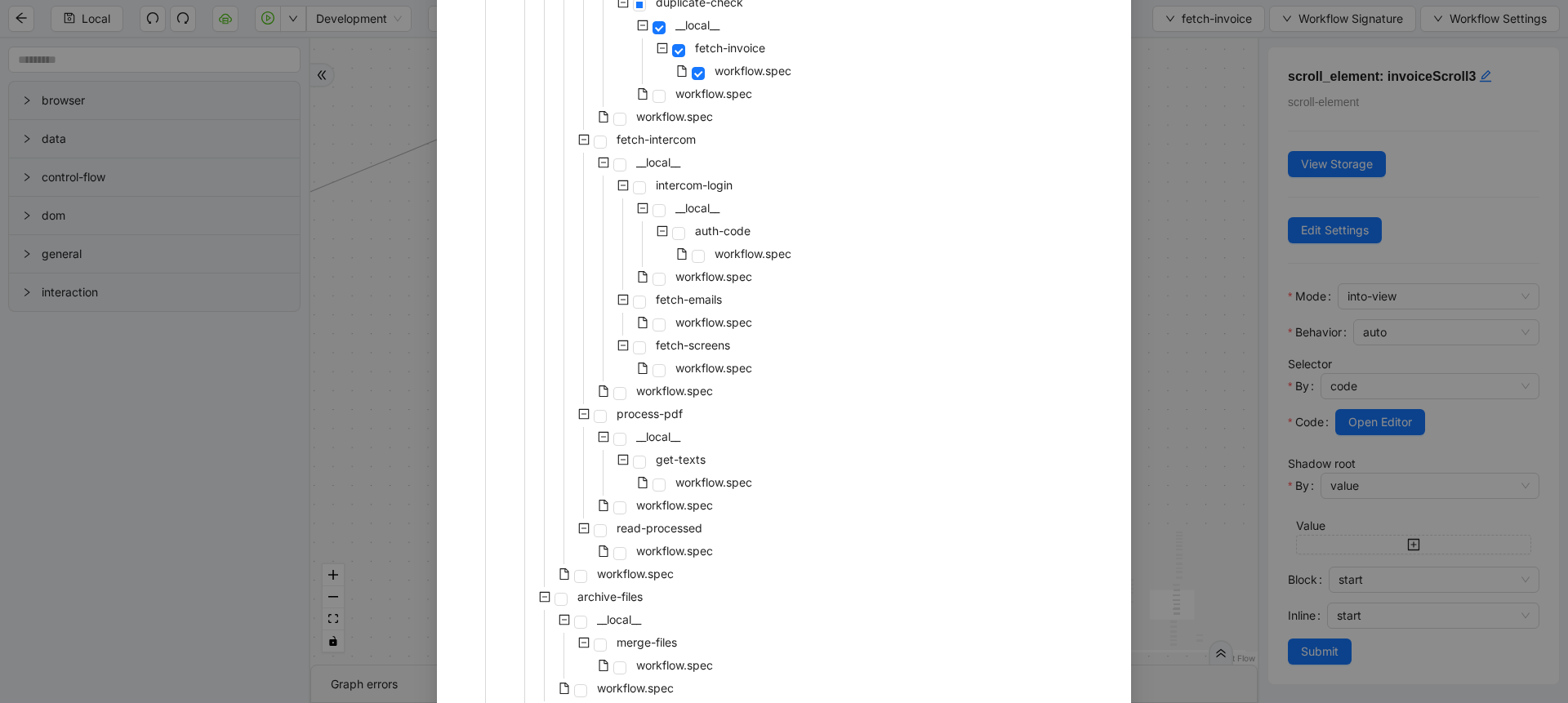
scroll to position [1528, 0]
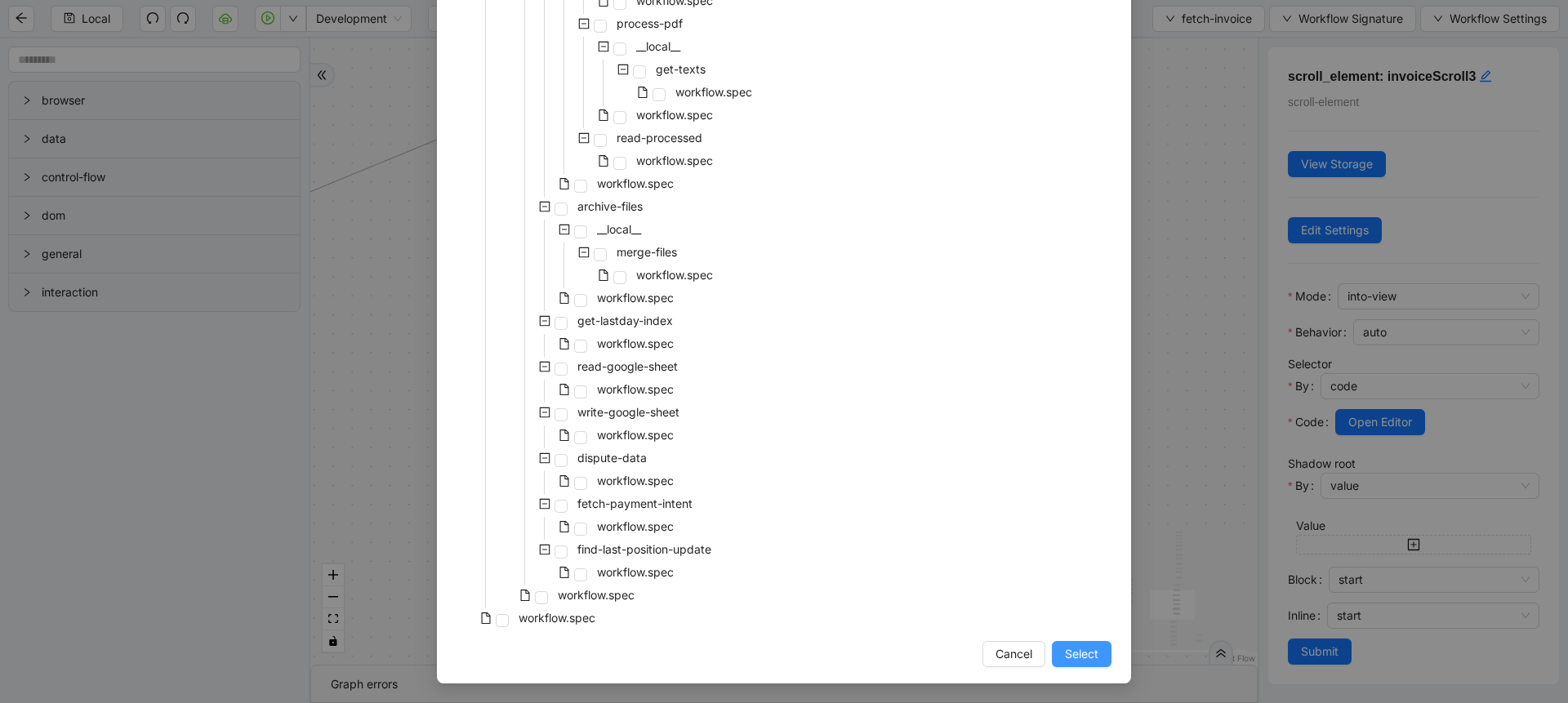
click at [1065, 648] on span "Select" at bounding box center [1082, 654] width 34 height 18
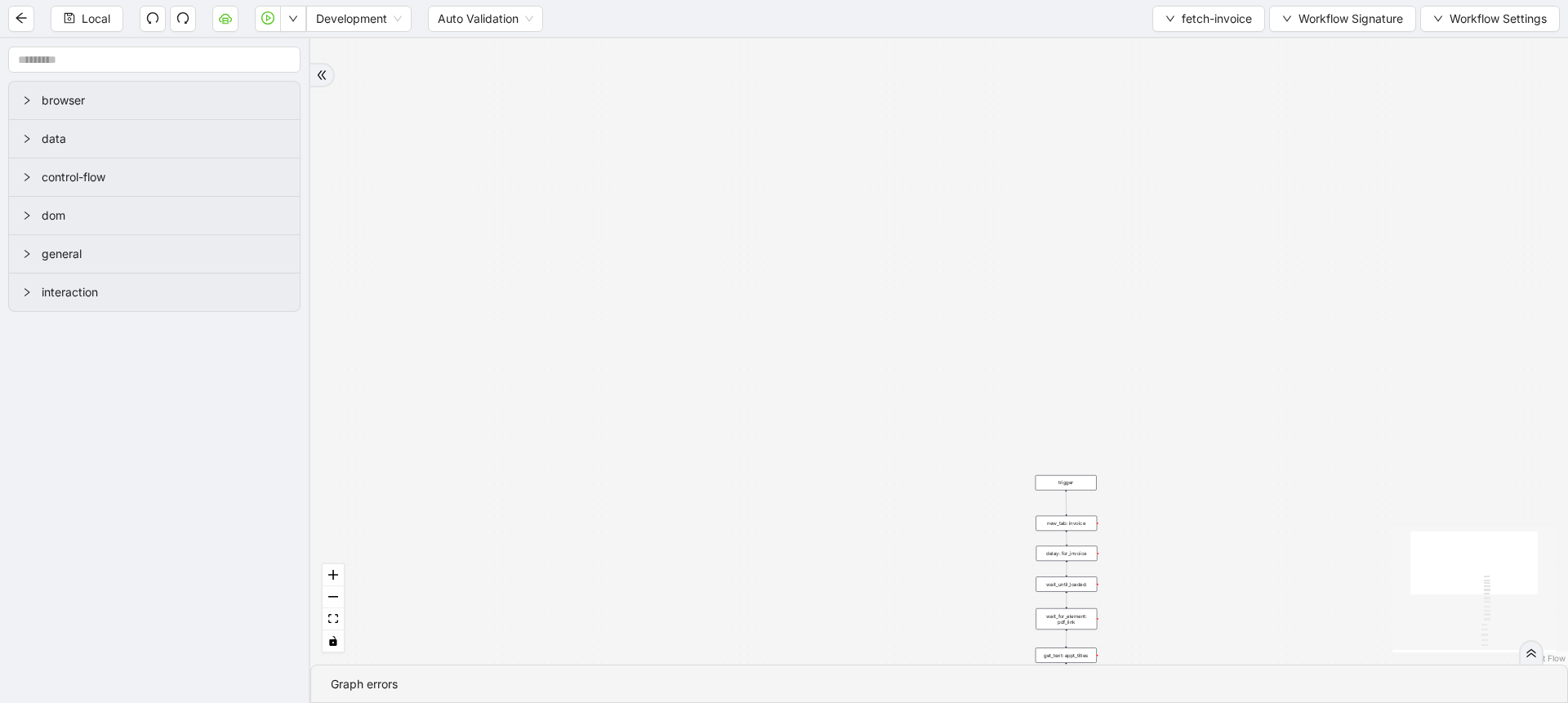
drag, startPoint x: 999, startPoint y: 525, endPoint x: 939, endPoint y: 289, distance: 243.5
click at [939, 289] on div "success trigger new_tab: invoice delay: for_invoice wait_until_loaded: wait_for…" at bounding box center [939, 352] width 1258 height 627
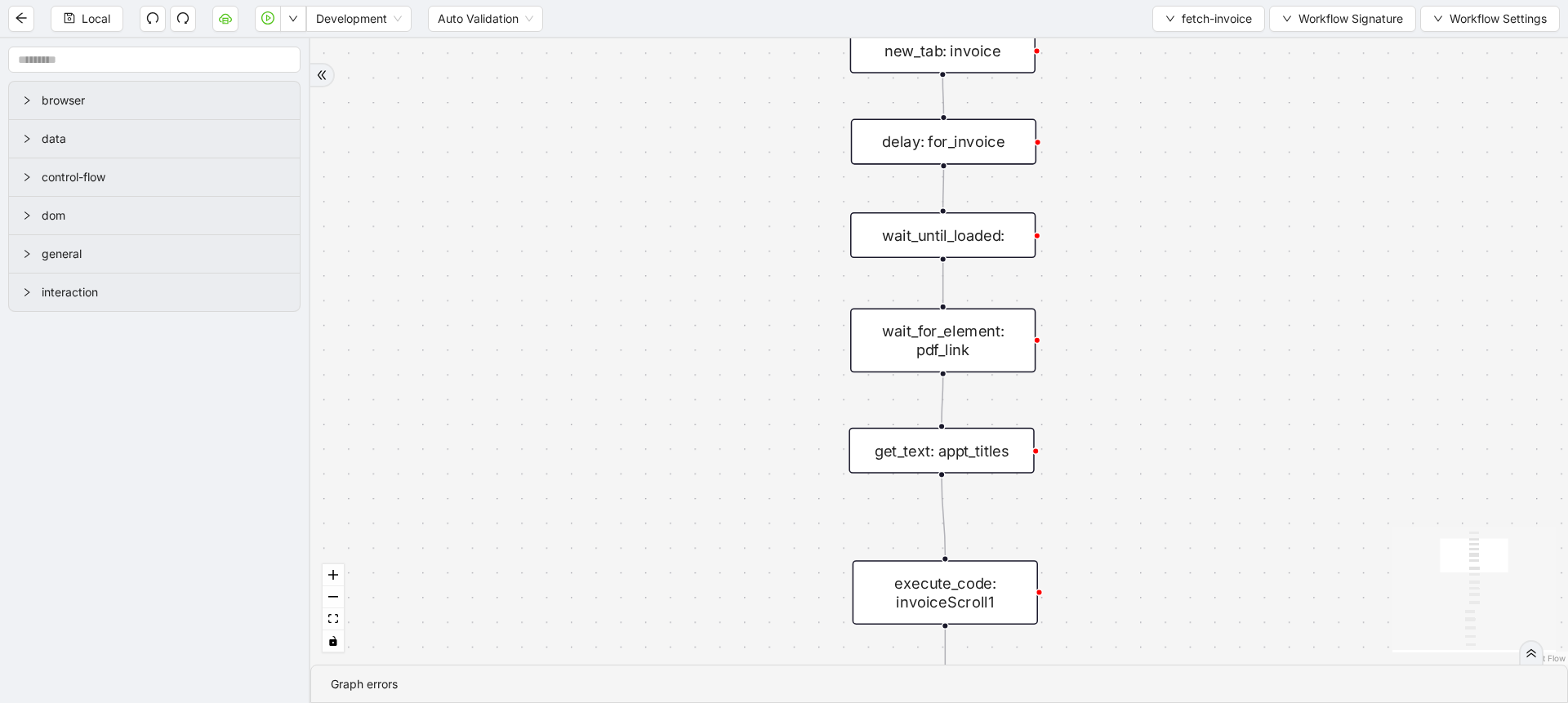
drag, startPoint x: 836, startPoint y: 430, endPoint x: 764, endPoint y: 156, distance: 283.3
click at [764, 156] on div "success trigger new_tab: invoice delay: for_invoice wait_until_loaded: wait_for…" at bounding box center [939, 352] width 1258 height 627
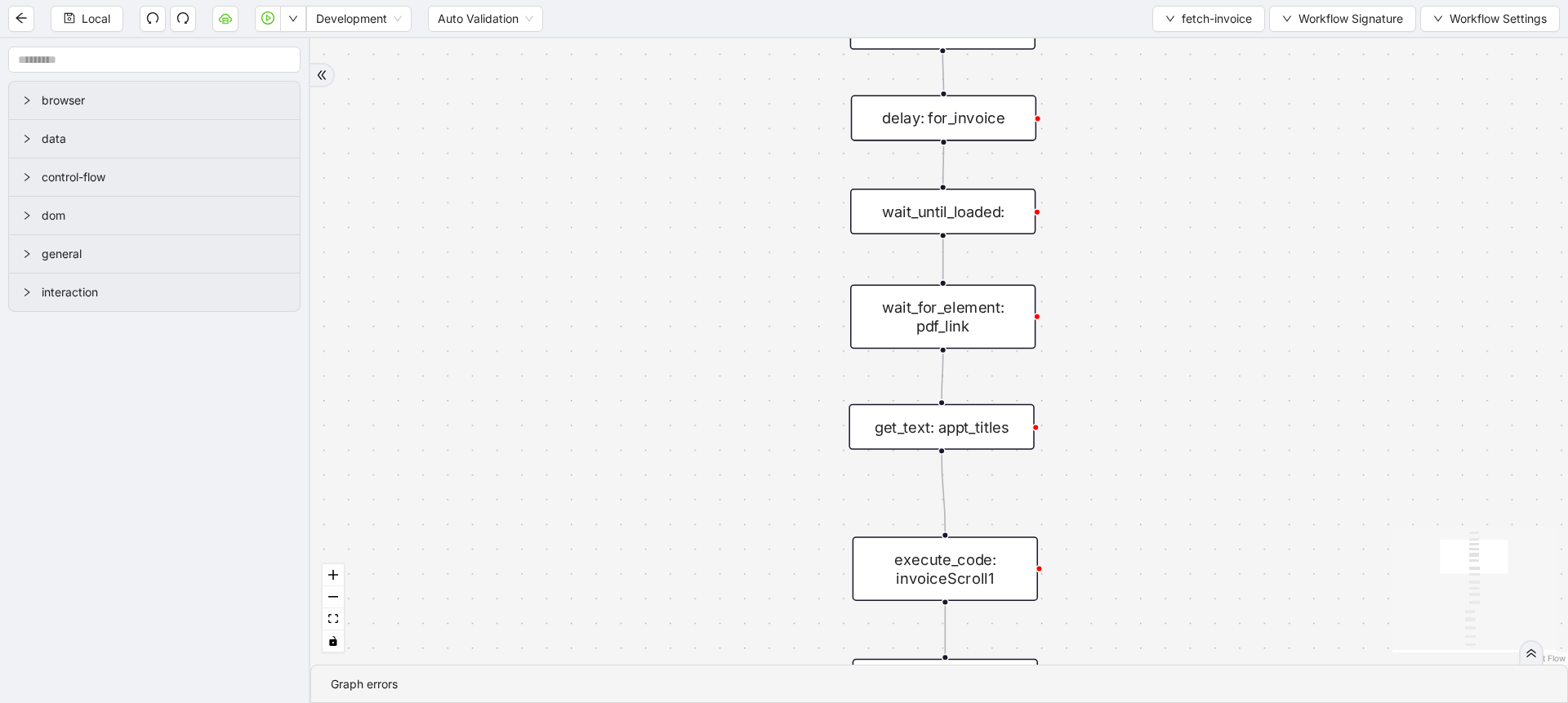
drag, startPoint x: 686, startPoint y: 559, endPoint x: 657, endPoint y: 298, distance: 262.6
click at [657, 298] on div "success trigger new_tab: invoice delay: for_invoice wait_until_loaded: wait_for…" at bounding box center [939, 352] width 1258 height 627
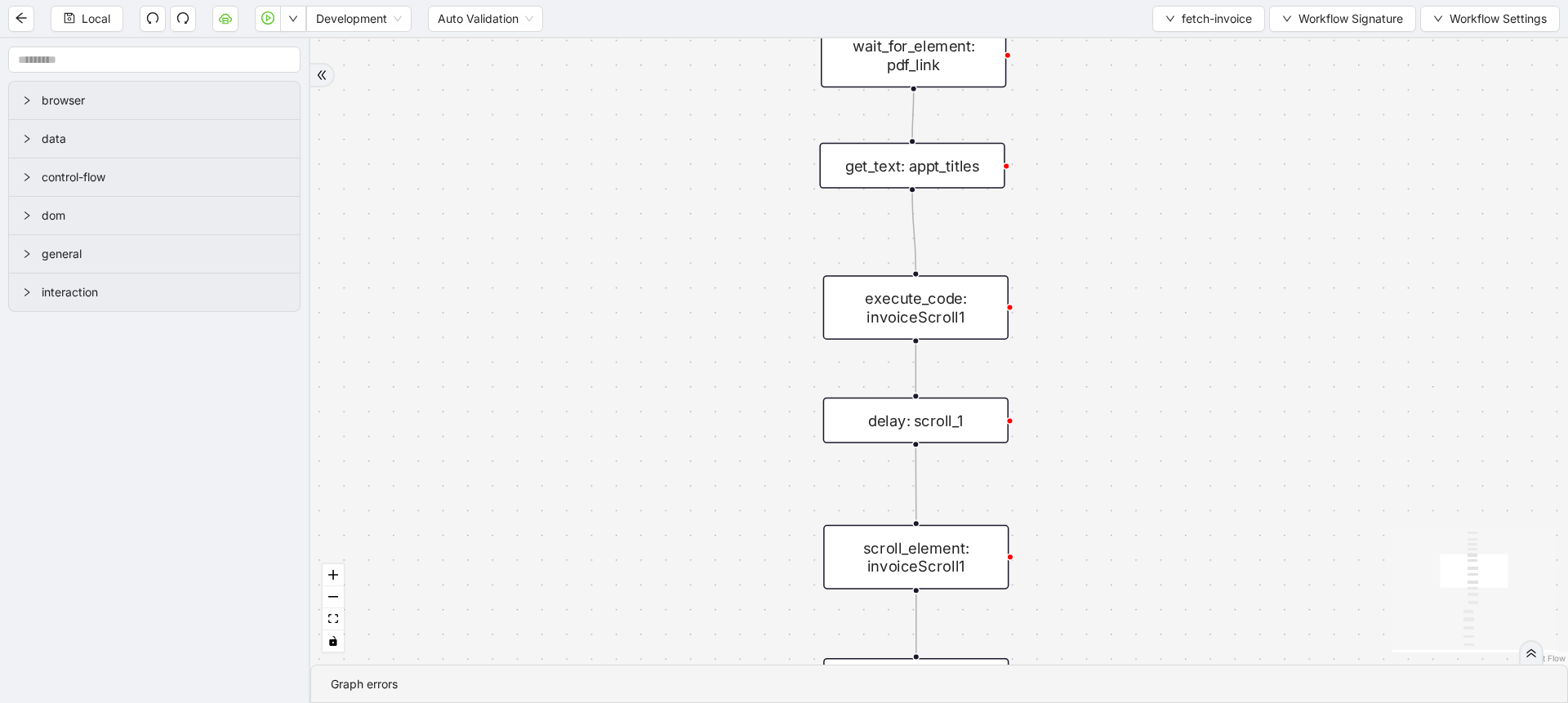
drag, startPoint x: 674, startPoint y: 565, endPoint x: 659, endPoint y: 409, distance: 156.7
click at [659, 409] on div "success trigger new_tab: invoice delay: for_invoice wait_until_loaded: wait_for…" at bounding box center [939, 352] width 1258 height 627
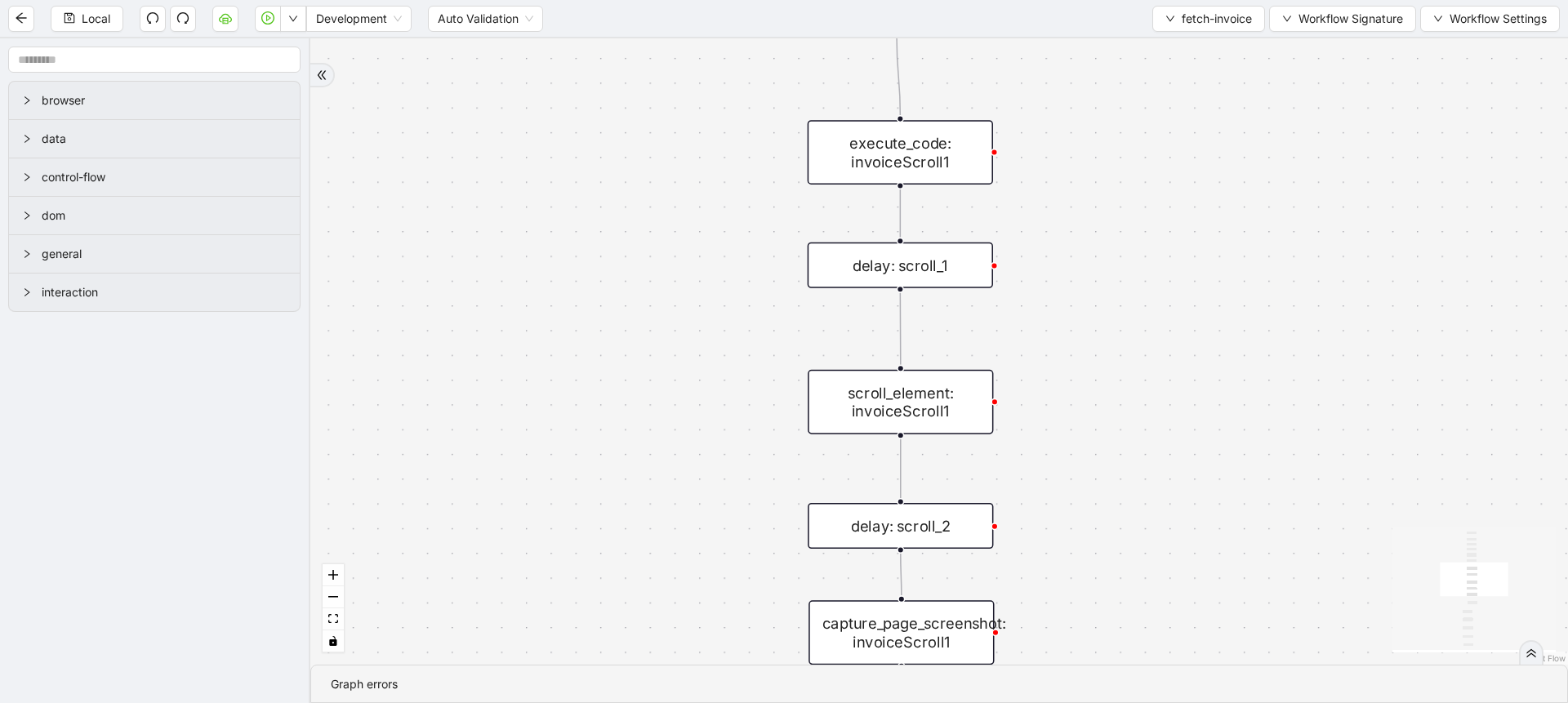
click at [898, 414] on div "scroll_element: invoiceScroll1" at bounding box center [900, 402] width 185 height 65
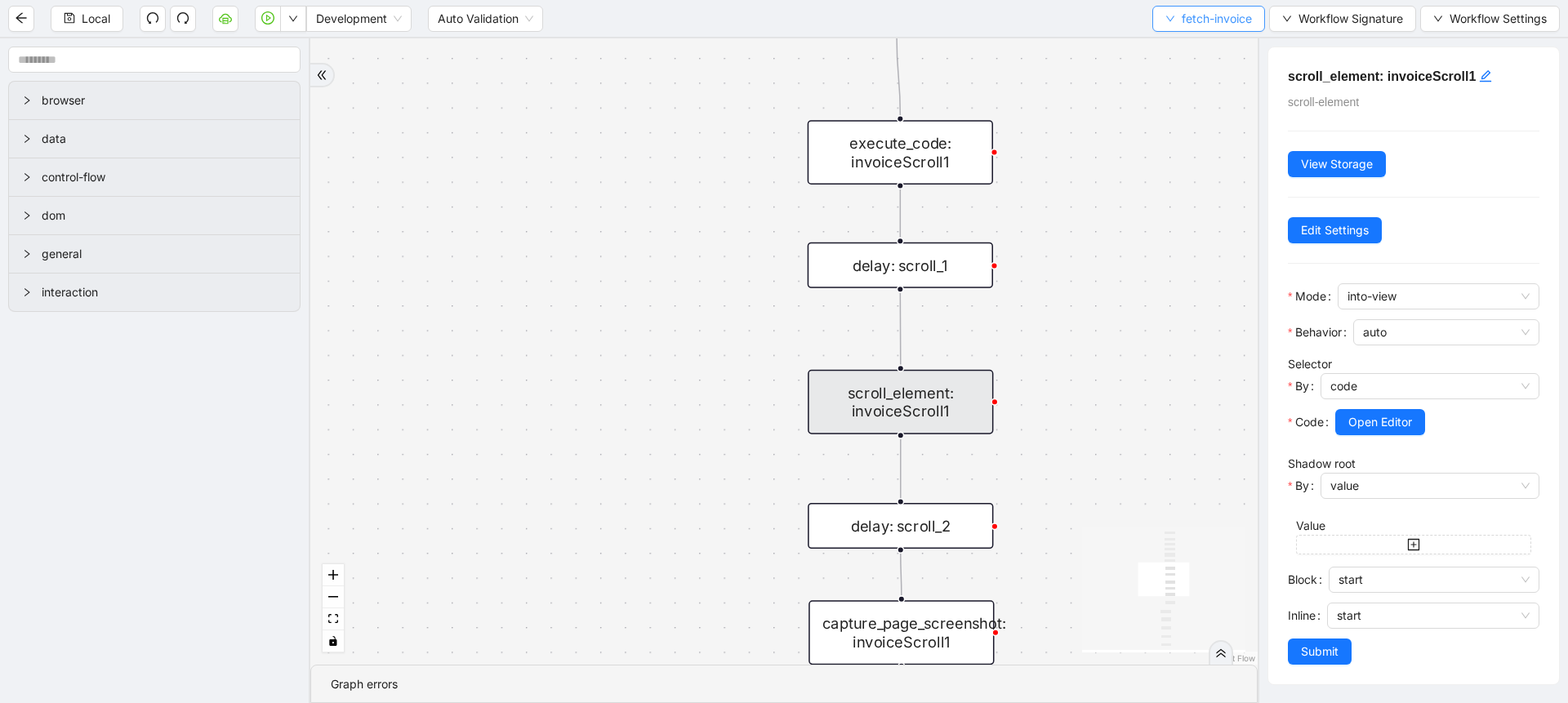
click at [1177, 13] on button "fetch-invoice" at bounding box center [1209, 19] width 113 height 26
click at [1184, 50] on span "Select" at bounding box center [1206, 50] width 87 height 18
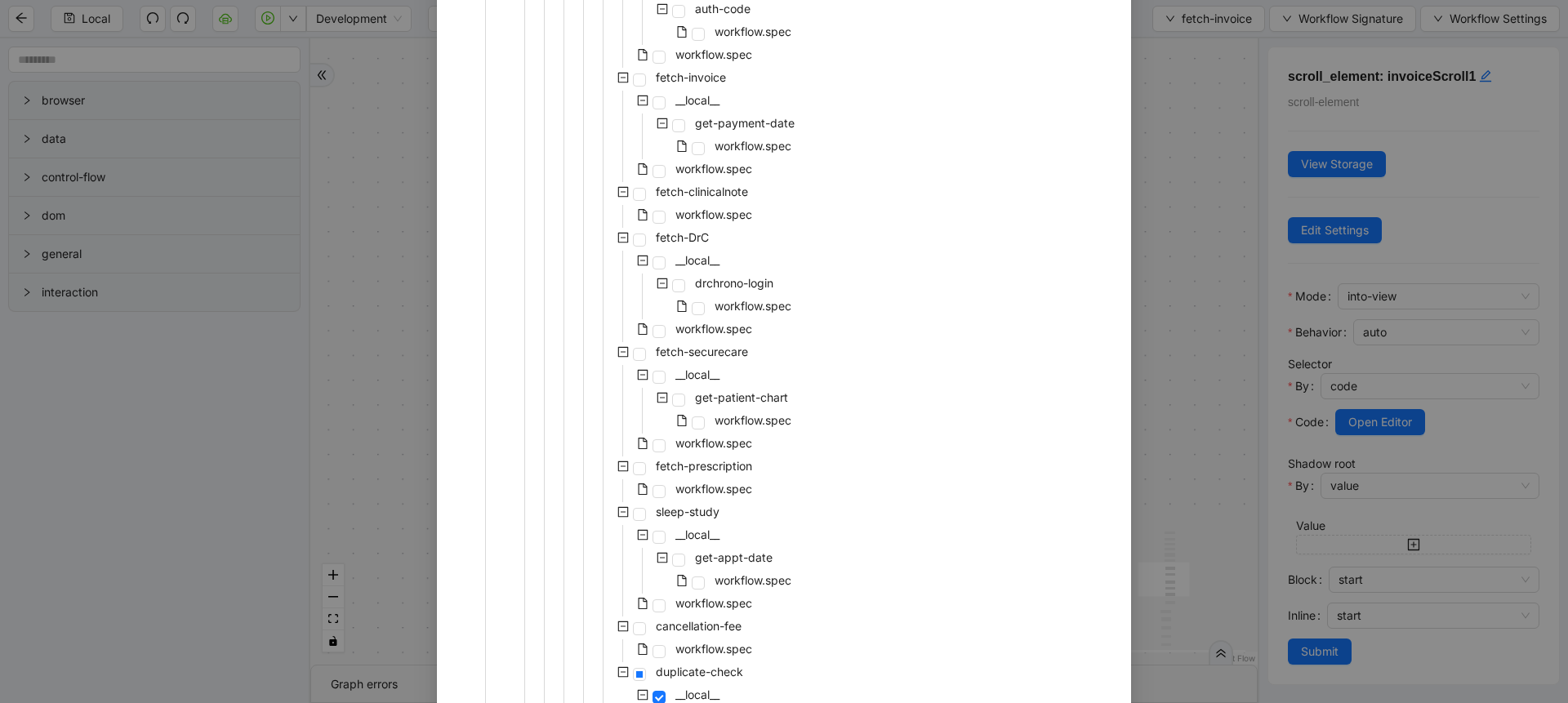
scroll to position [471, 0]
click at [692, 595] on span "workflow.spec" at bounding box center [714, 601] width 77 height 14
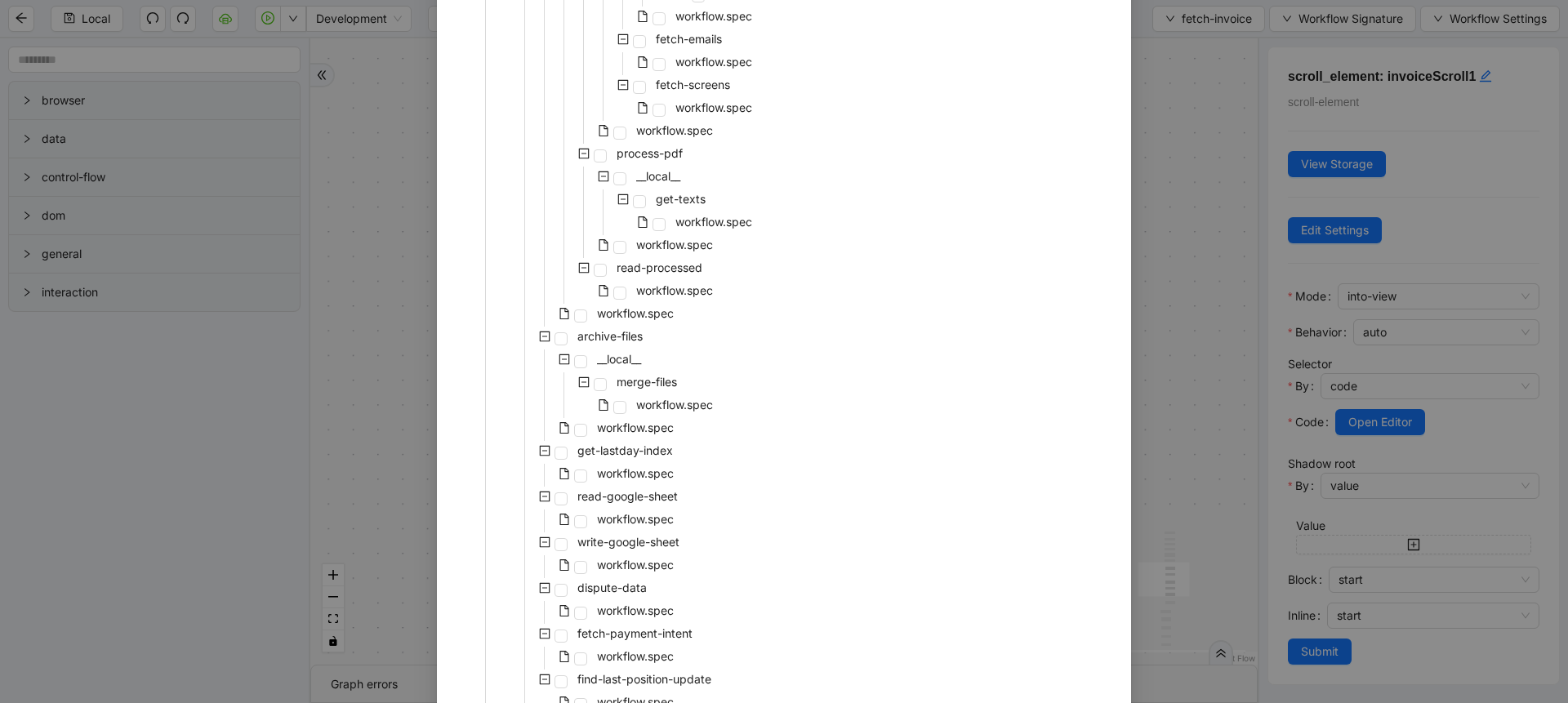
scroll to position [1528, 0]
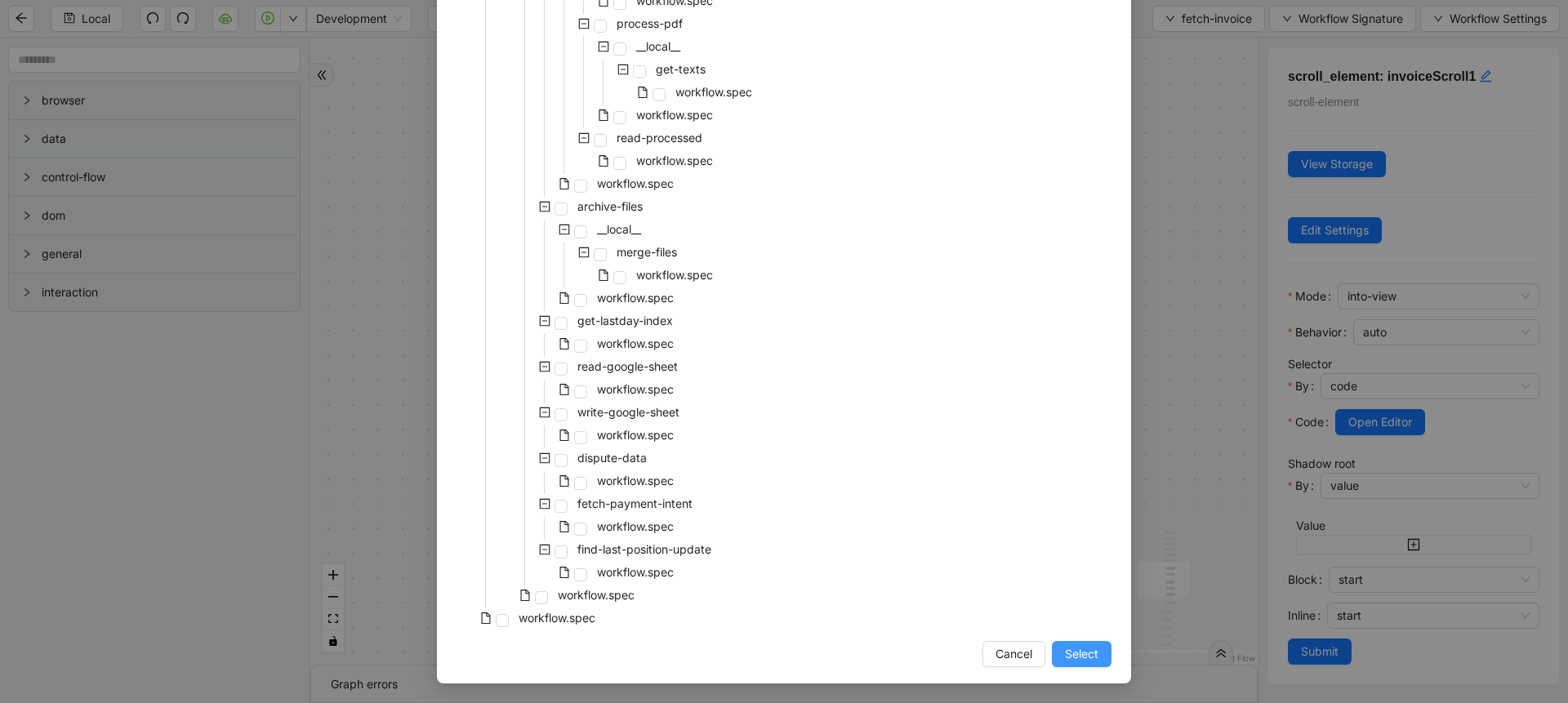
click at [1080, 649] on span "Select" at bounding box center [1082, 654] width 34 height 18
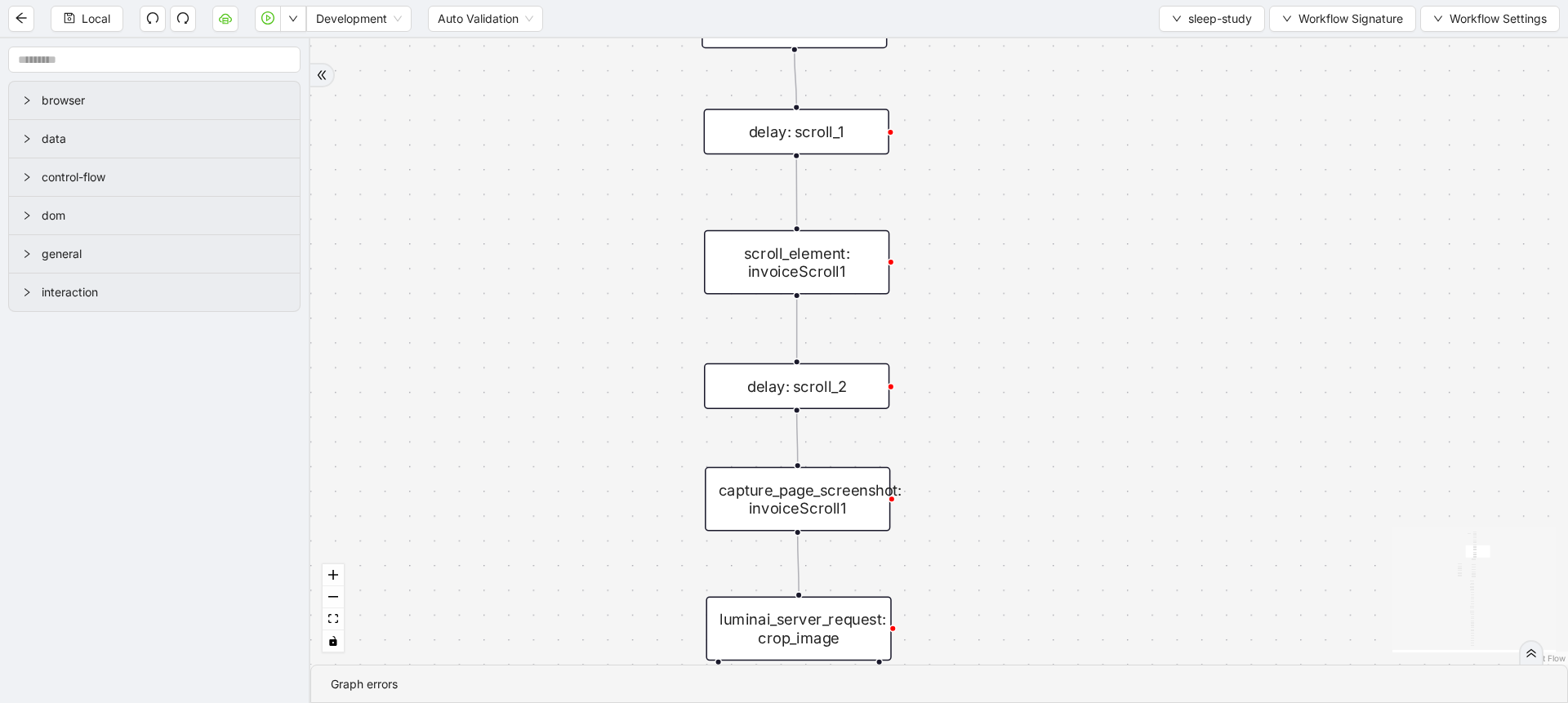
drag, startPoint x: 874, startPoint y: 359, endPoint x: 1172, endPoint y: 292, distance: 305.4
click at [1172, 292] on div "success success trigger new_tab: invoice delay: for_invoice wait_until_loaded: …" at bounding box center [939, 352] width 1258 height 627
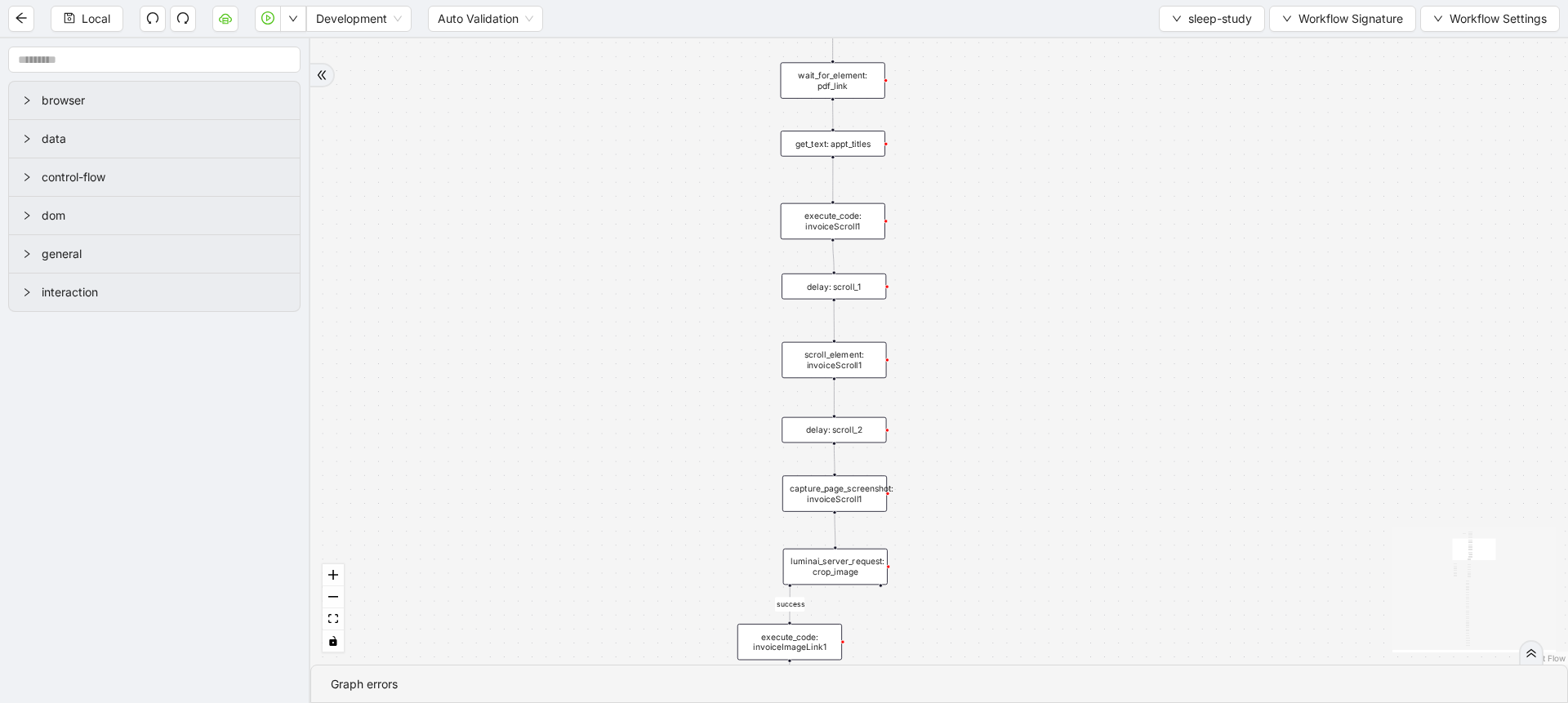
drag, startPoint x: 1107, startPoint y: 483, endPoint x: 1000, endPoint y: 486, distance: 107.0
click at [1000, 486] on div "success success trigger new_tab: invoice delay: for_invoice wait_until_loaded: …" at bounding box center [939, 352] width 1258 height 627
click at [851, 374] on div "scroll_element: invoiceScroll1" at bounding box center [834, 359] width 104 height 36
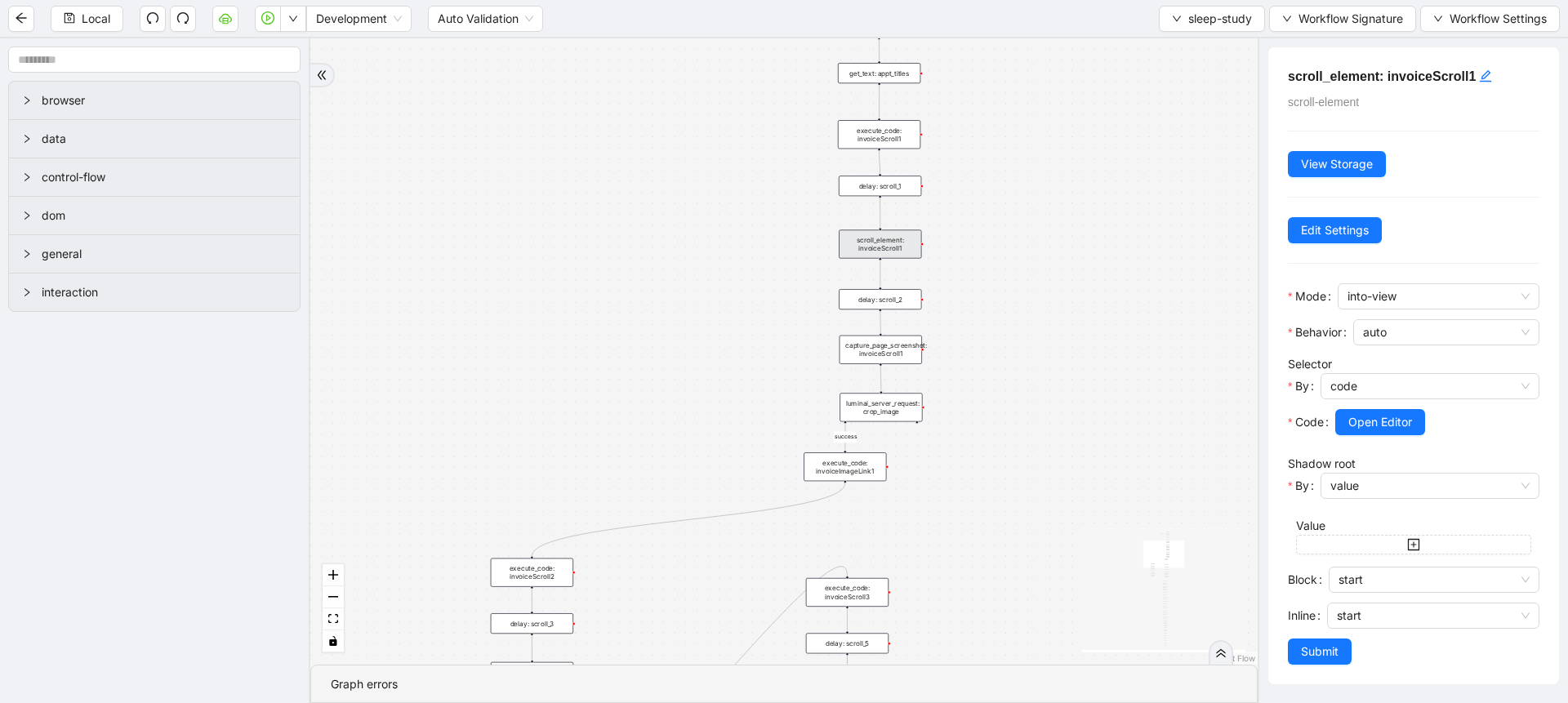
drag, startPoint x: 988, startPoint y: 379, endPoint x: 1030, endPoint y: 90, distance: 292.0
click at [1030, 90] on div "success success trigger new_tab: invoice delay: for_invoice wait_until_loaded: …" at bounding box center [784, 352] width 947 height 627
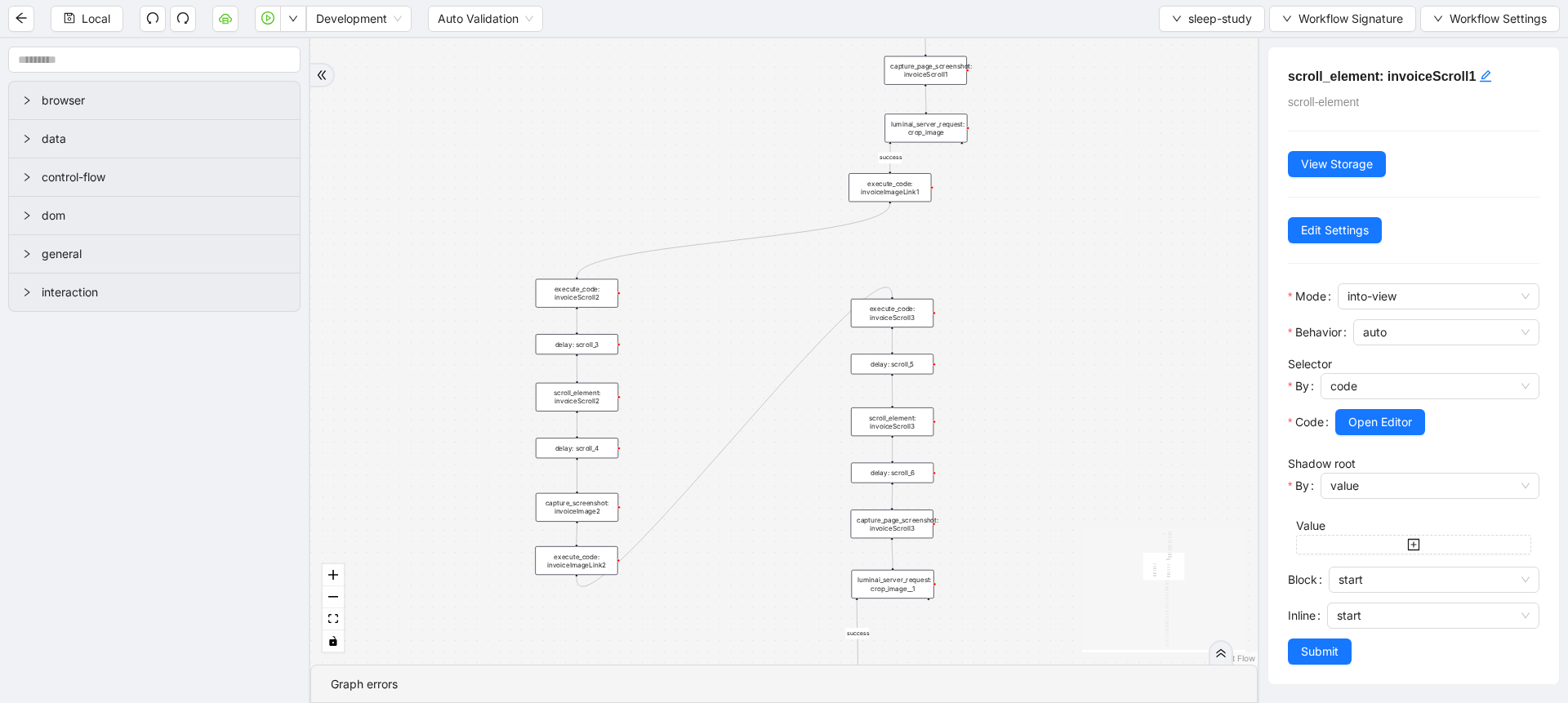
drag, startPoint x: 1038, startPoint y: 477, endPoint x: 1054, endPoint y: 367, distance: 111.2
click at [1054, 367] on div "success success trigger new_tab: invoice delay: for_invoice wait_until_loaded: …" at bounding box center [784, 352] width 947 height 627
click at [564, 407] on div "scroll_element: invoiceScroll2" at bounding box center [577, 398] width 83 height 28
click at [899, 414] on div "scroll_element: invoiceScroll3" at bounding box center [893, 422] width 83 height 28
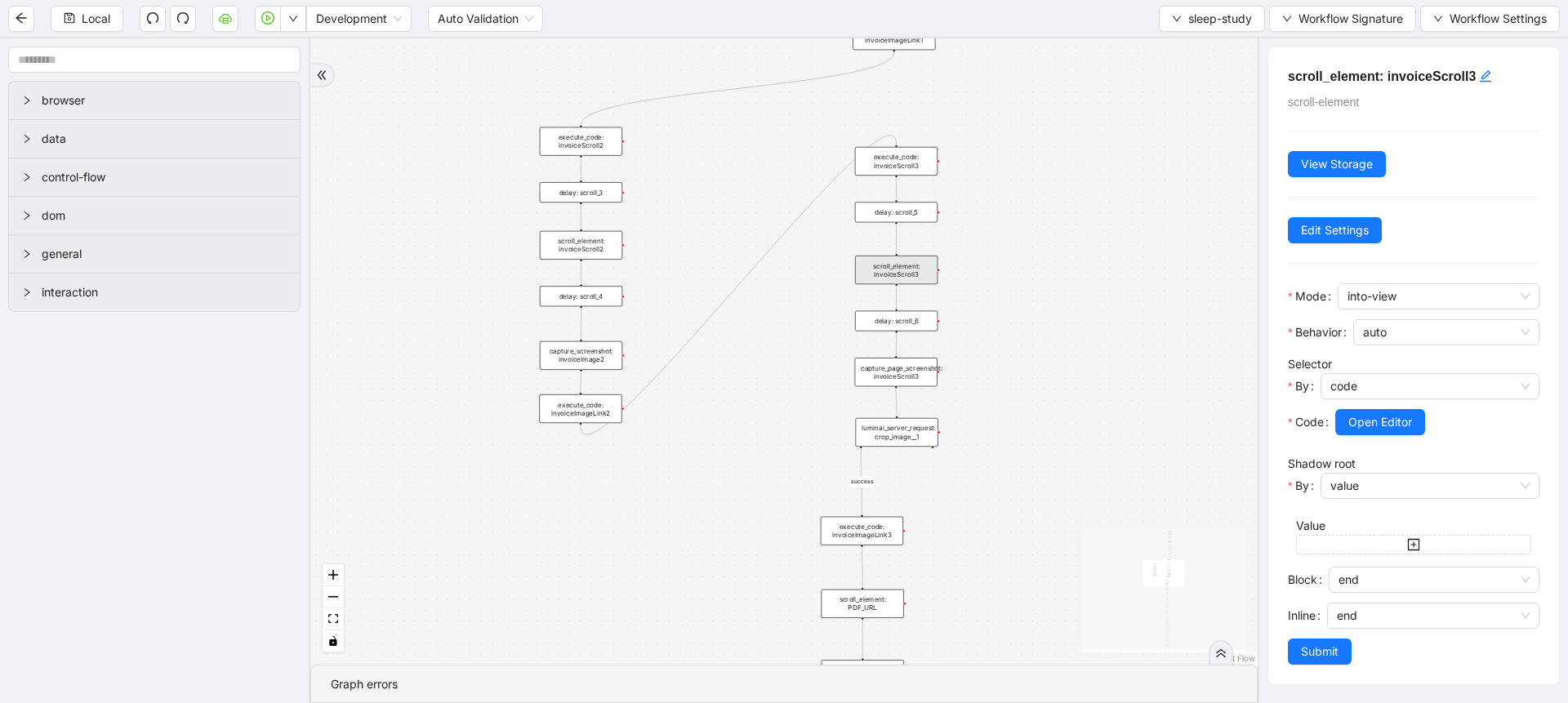
drag, startPoint x: 1025, startPoint y: 551, endPoint x: 1031, endPoint y: 332, distance: 219.1
click at [1031, 332] on div "success success trigger new_tab: invoice delay: for_invoice wait_until_loaded: …" at bounding box center [784, 352] width 947 height 627
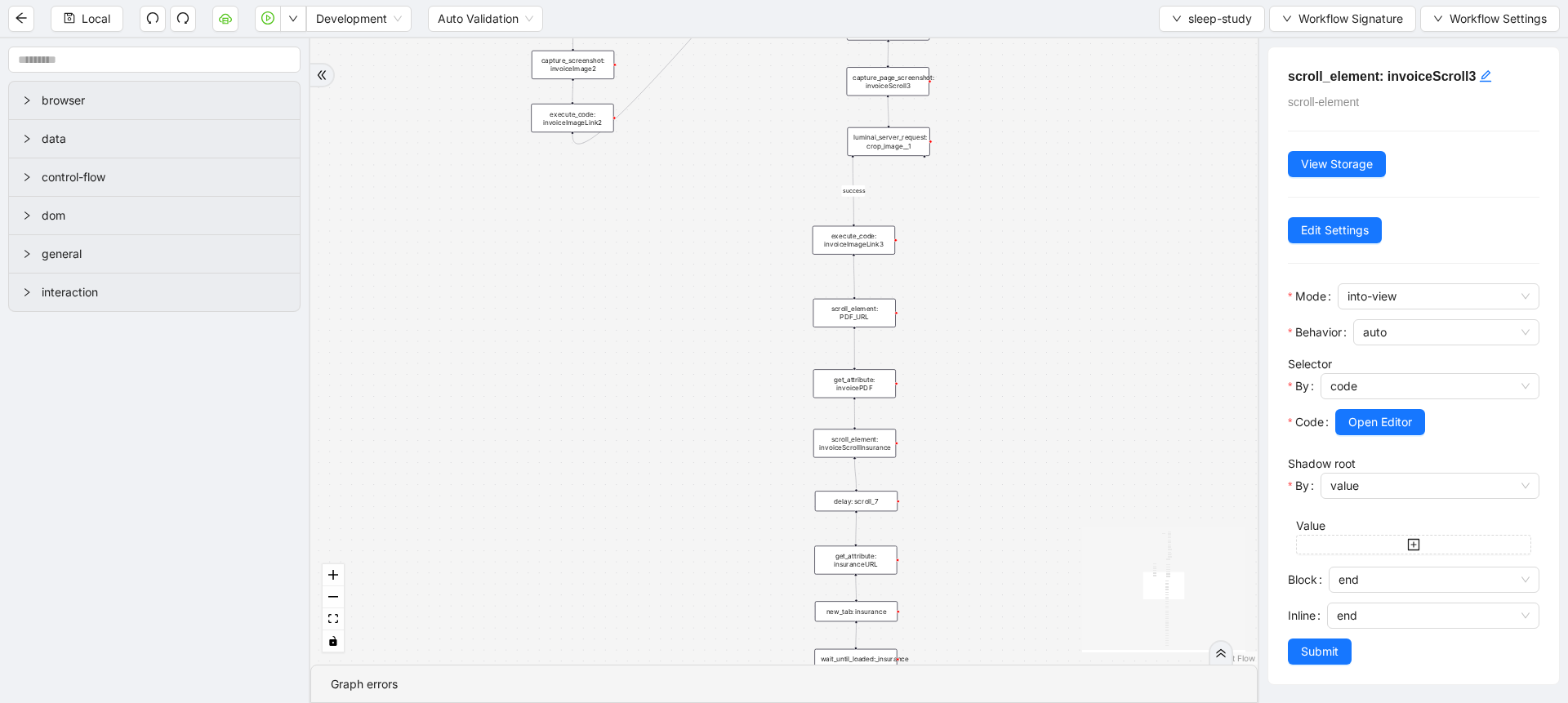
drag, startPoint x: 1031, startPoint y: 332, endPoint x: 1021, endPoint y: 90, distance: 242.2
click at [1021, 90] on div "success success trigger new_tab: invoice delay: for_invoice wait_until_loaded: …" at bounding box center [784, 352] width 947 height 627
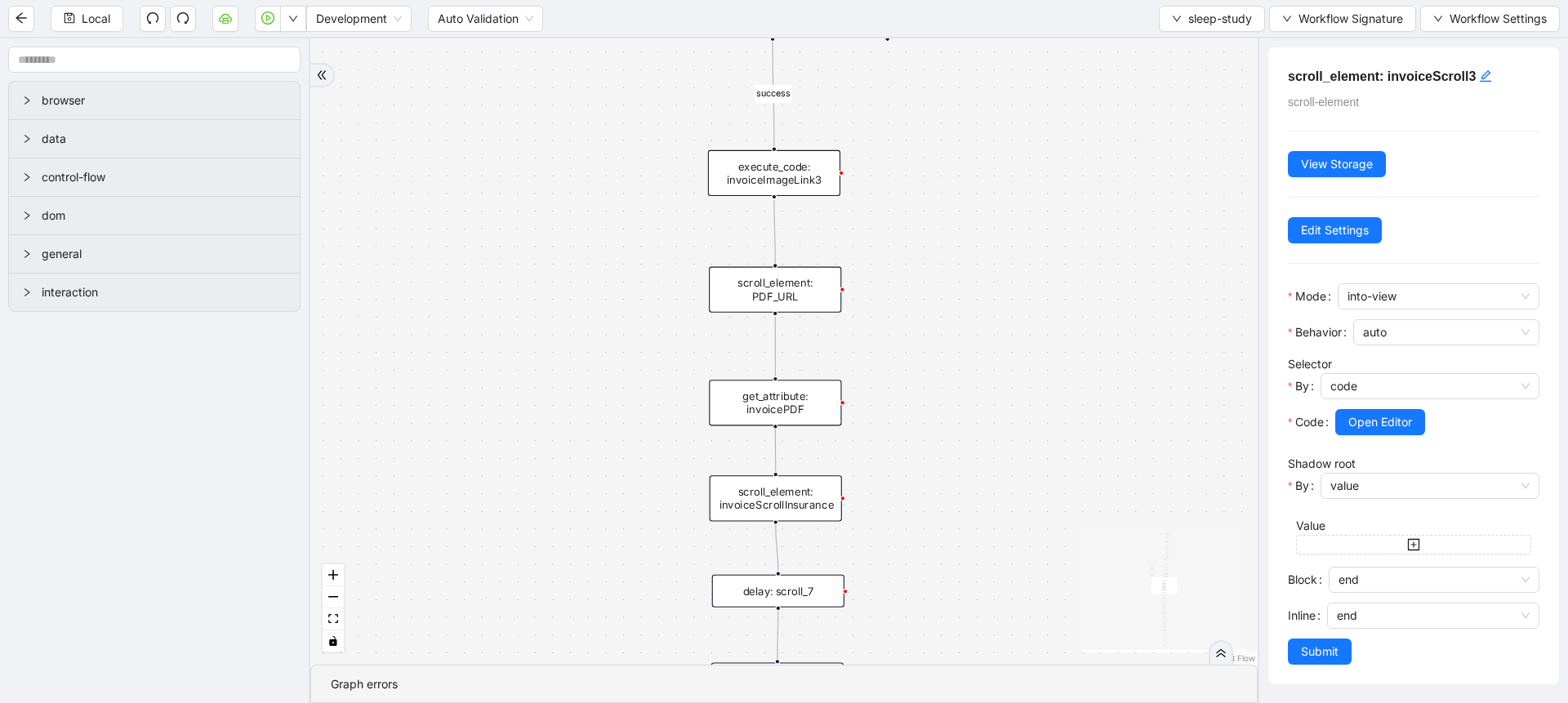
drag, startPoint x: 970, startPoint y: 508, endPoint x: 978, endPoint y: 400, distance: 108.3
click at [978, 400] on div "success success trigger new_tab: invoice delay: for_invoice wait_until_loaded: …" at bounding box center [784, 352] width 947 height 627
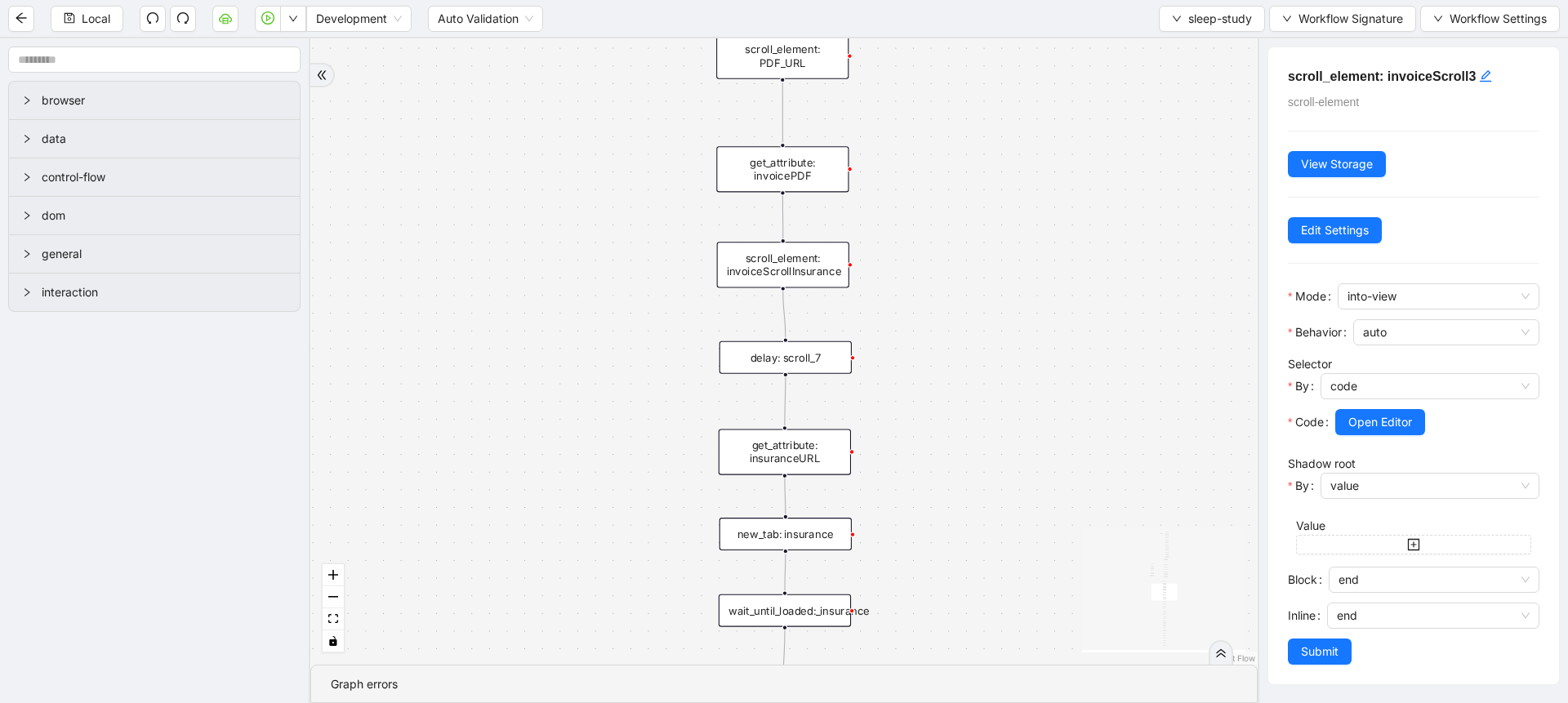
drag, startPoint x: 978, startPoint y: 400, endPoint x: 982, endPoint y: 122, distance: 278.0
click at [982, 122] on div "success success trigger new_tab: invoice delay: for_invoice wait_until_loaded: …" at bounding box center [784, 352] width 947 height 627
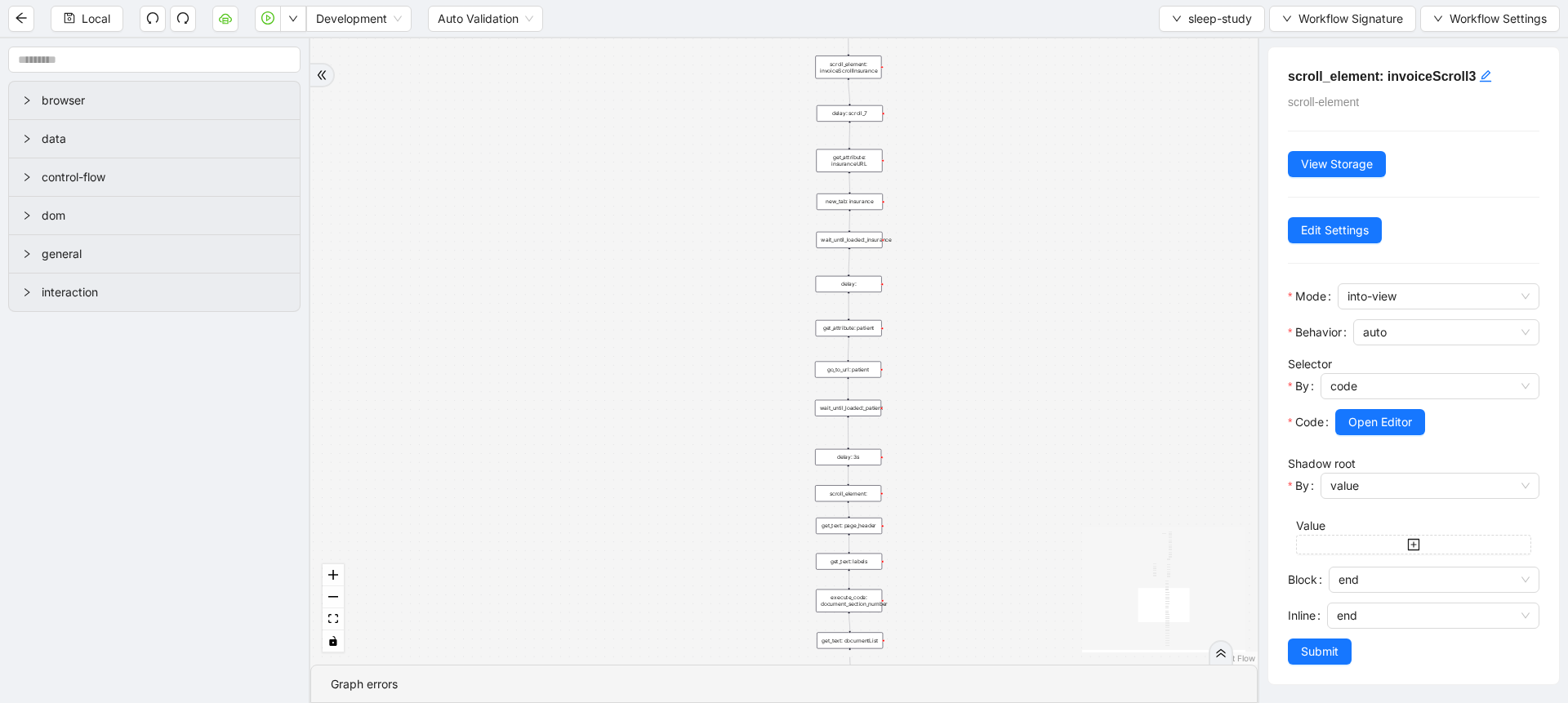
drag, startPoint x: 982, startPoint y: 492, endPoint x: 918, endPoint y: 182, distance: 316.5
click at [918, 182] on div "success success trigger new_tab: invoice delay: for_invoice wait_until_loaded: …" at bounding box center [784, 352] width 947 height 627
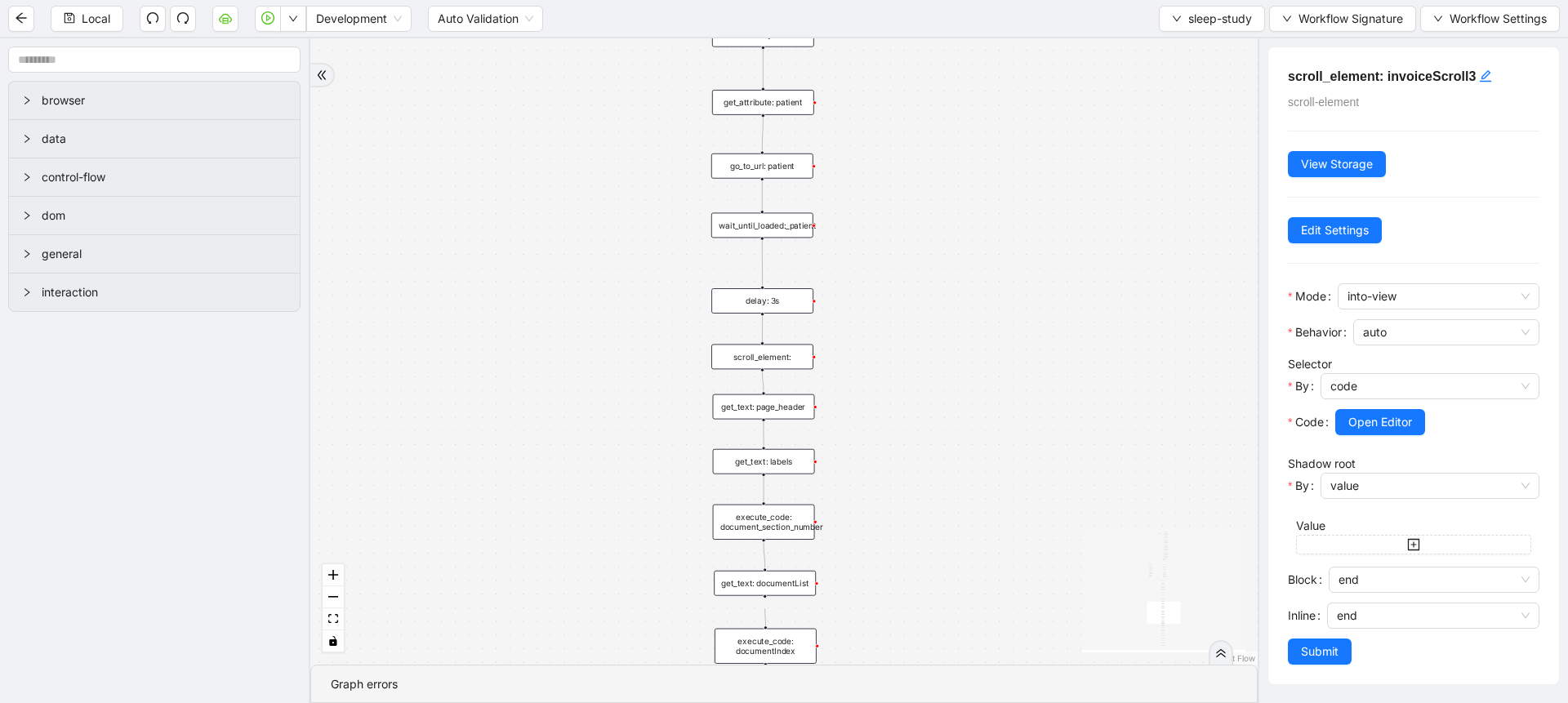
drag, startPoint x: 942, startPoint y: 526, endPoint x: 930, endPoint y: 254, distance: 272.3
click at [930, 254] on div "success success trigger new_tab: invoice delay: for_invoice wait_until_loaded: …" at bounding box center [784, 352] width 947 height 627
drag, startPoint x: 915, startPoint y: 609, endPoint x: 908, endPoint y: 292, distance: 317.1
click at [908, 292] on div "success success trigger new_tab: invoice delay: for_invoice wait_until_loaded: …" at bounding box center [784, 352] width 947 height 627
drag, startPoint x: 886, startPoint y: 640, endPoint x: 885, endPoint y: 332, distance: 308.0
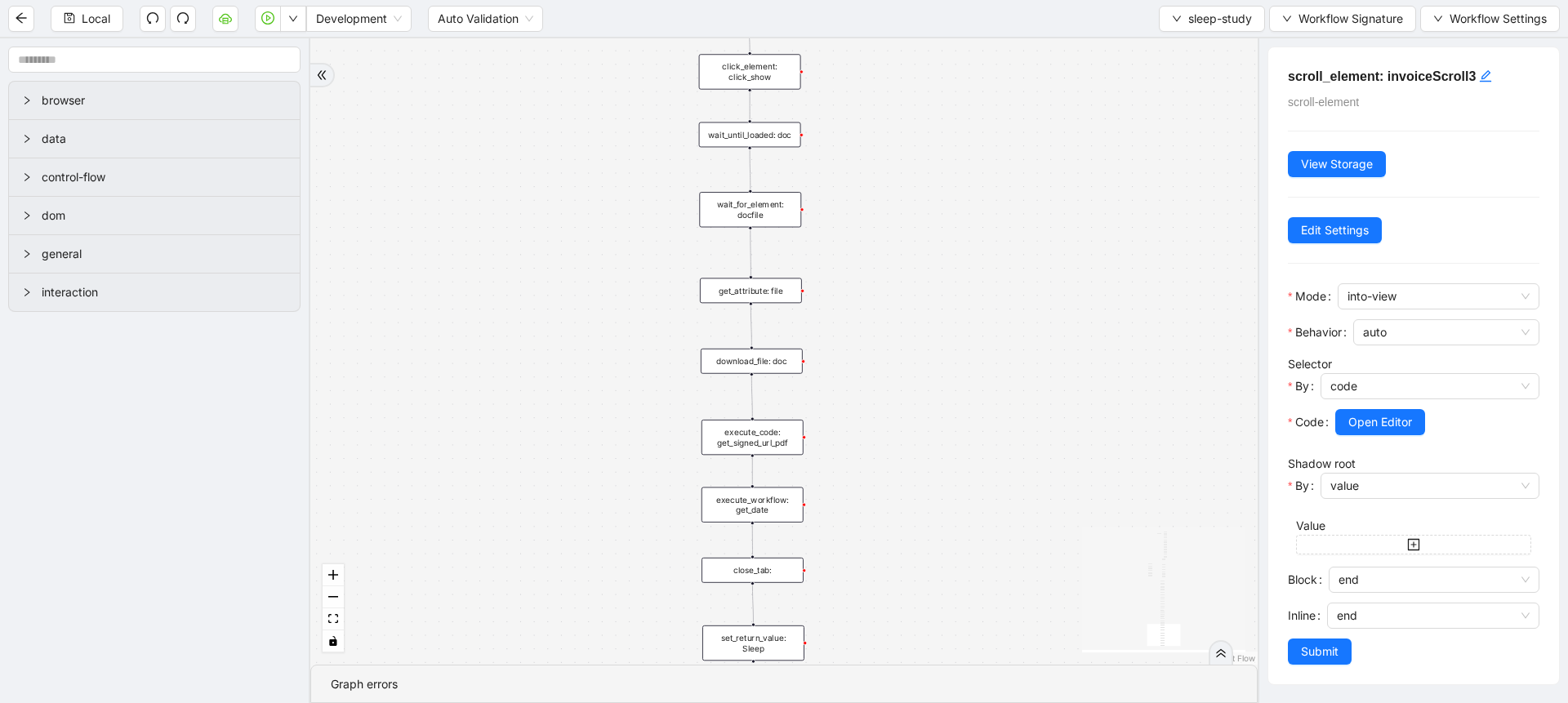
click at [885, 332] on div "success success trigger new_tab: invoice delay: for_invoice wait_until_loaded: …" at bounding box center [784, 352] width 947 height 627
click at [68, 27] on button "Local" at bounding box center [86, 19] width 72 height 26
